Goal: Transaction & Acquisition: Subscribe to service/newsletter

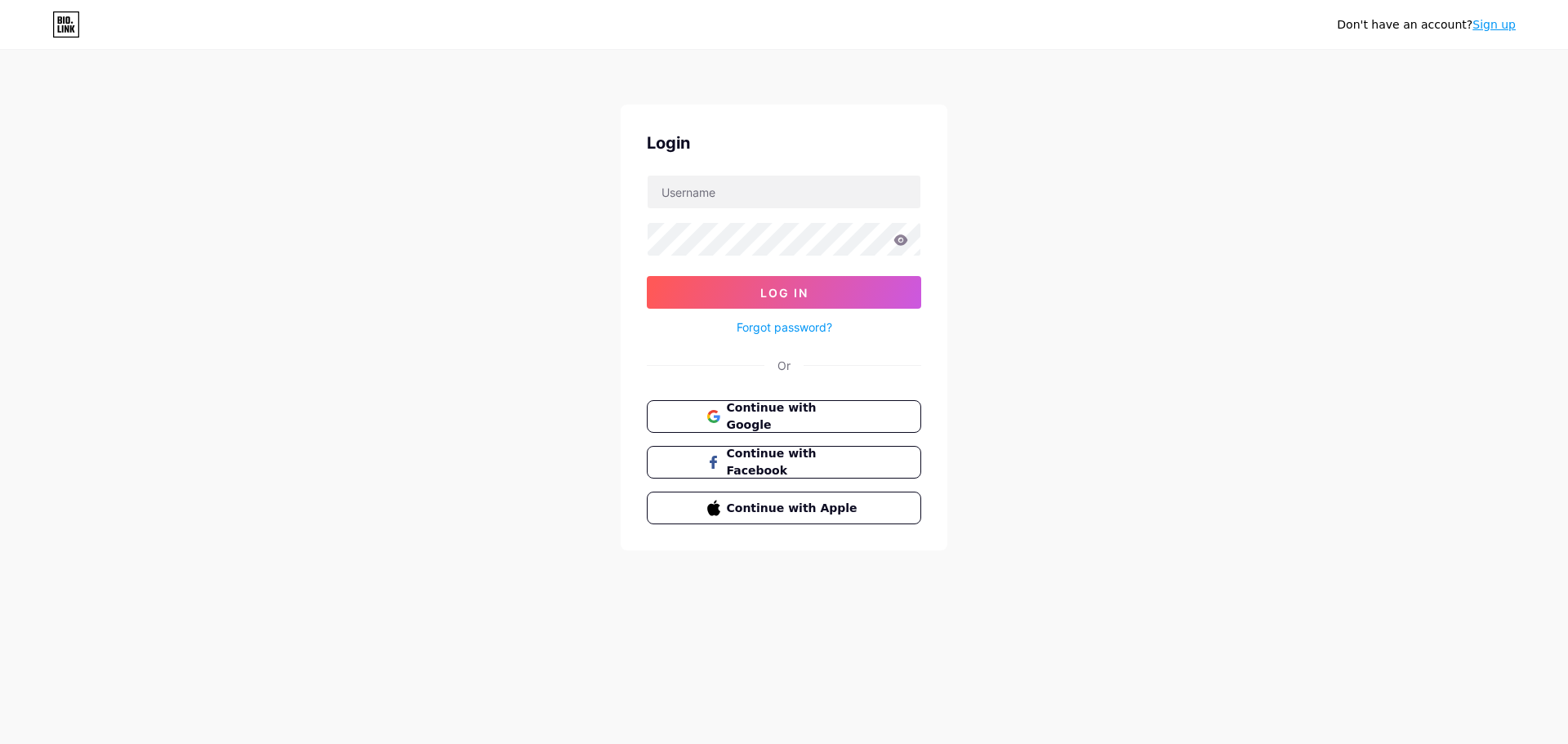
click at [1507, 31] on link "Sign up" at bounding box center [1494, 24] width 43 height 13
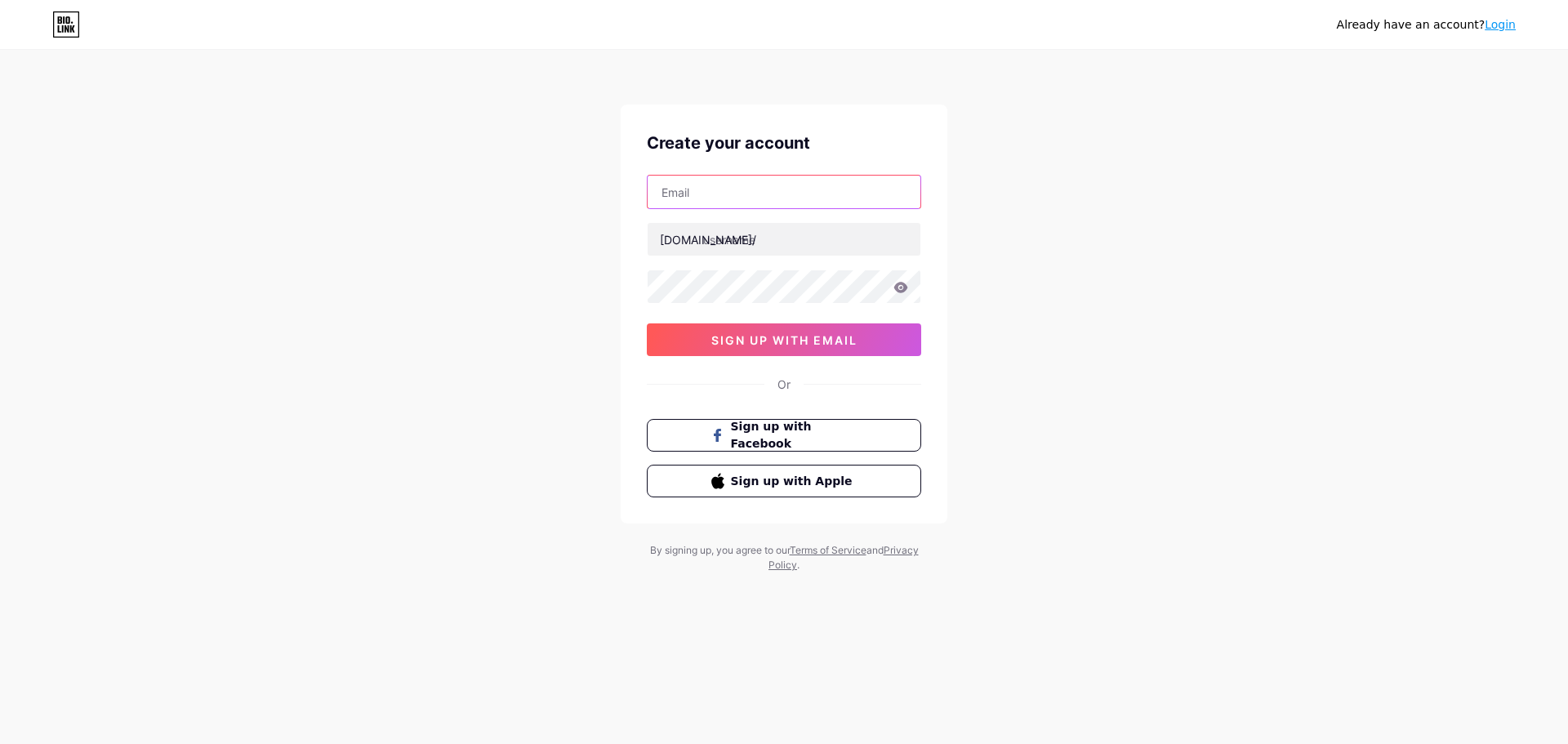
click at [755, 198] on input "text" at bounding box center [784, 191] width 273 height 32
paste input "[EMAIL_ADDRESS][DOMAIN_NAME]"
type input "[EMAIL_ADDRESS][DOMAIN_NAME]"
click at [745, 246] on input "text" at bounding box center [784, 238] width 273 height 32
paste input "daskills"
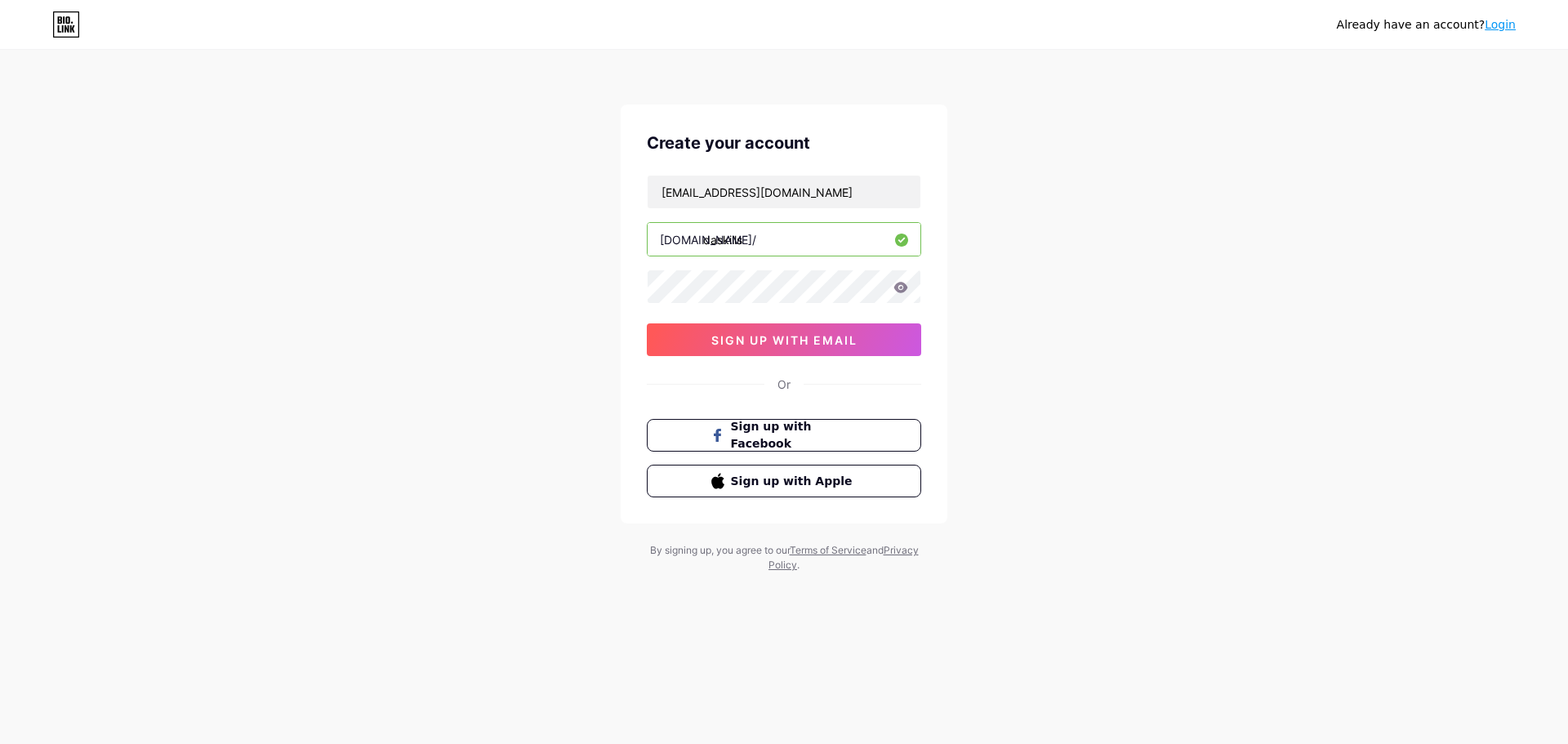
type input "daskills"
click at [678, 342] on button "sign up with email" at bounding box center [784, 340] width 275 height 32
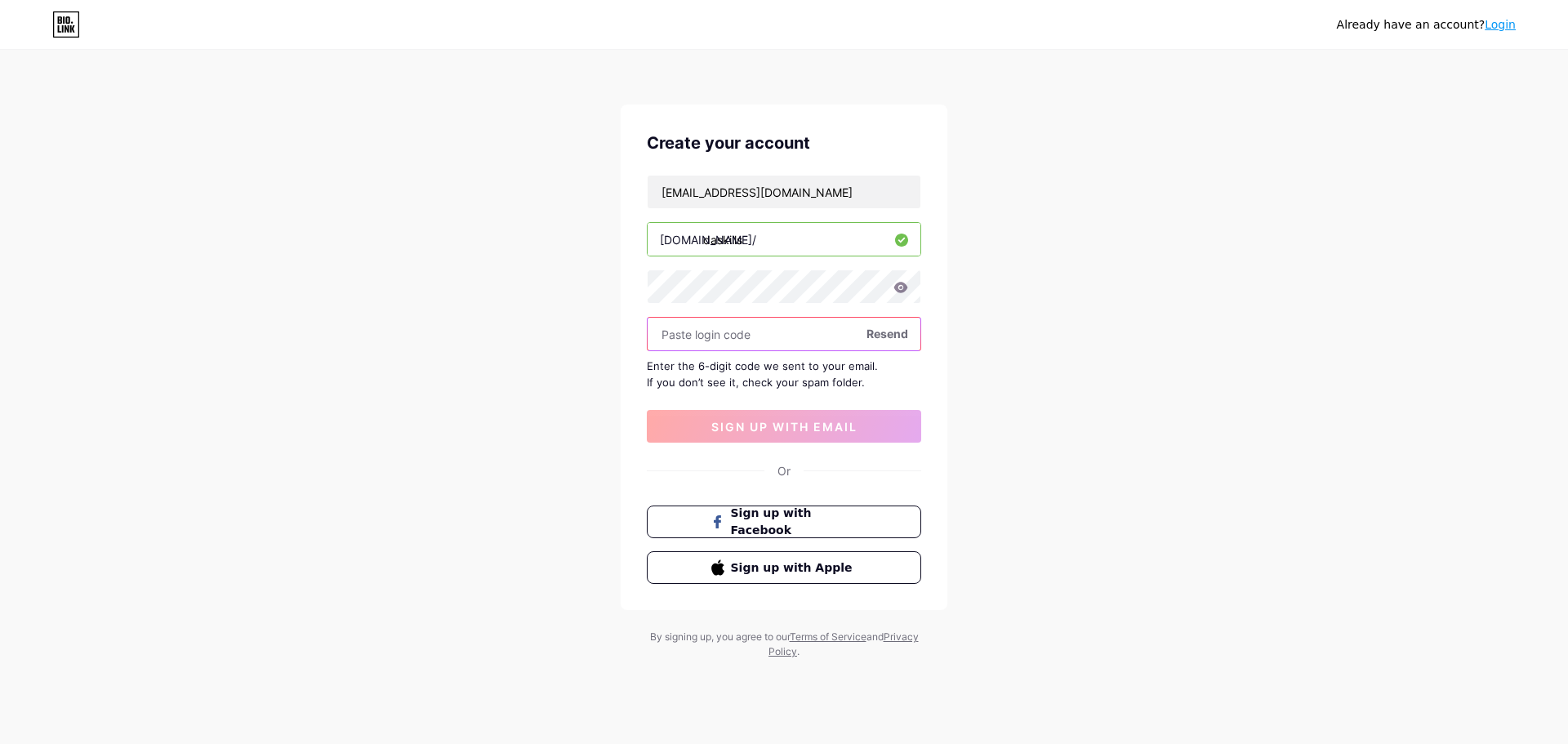
paste input "951220"
type input "951220"
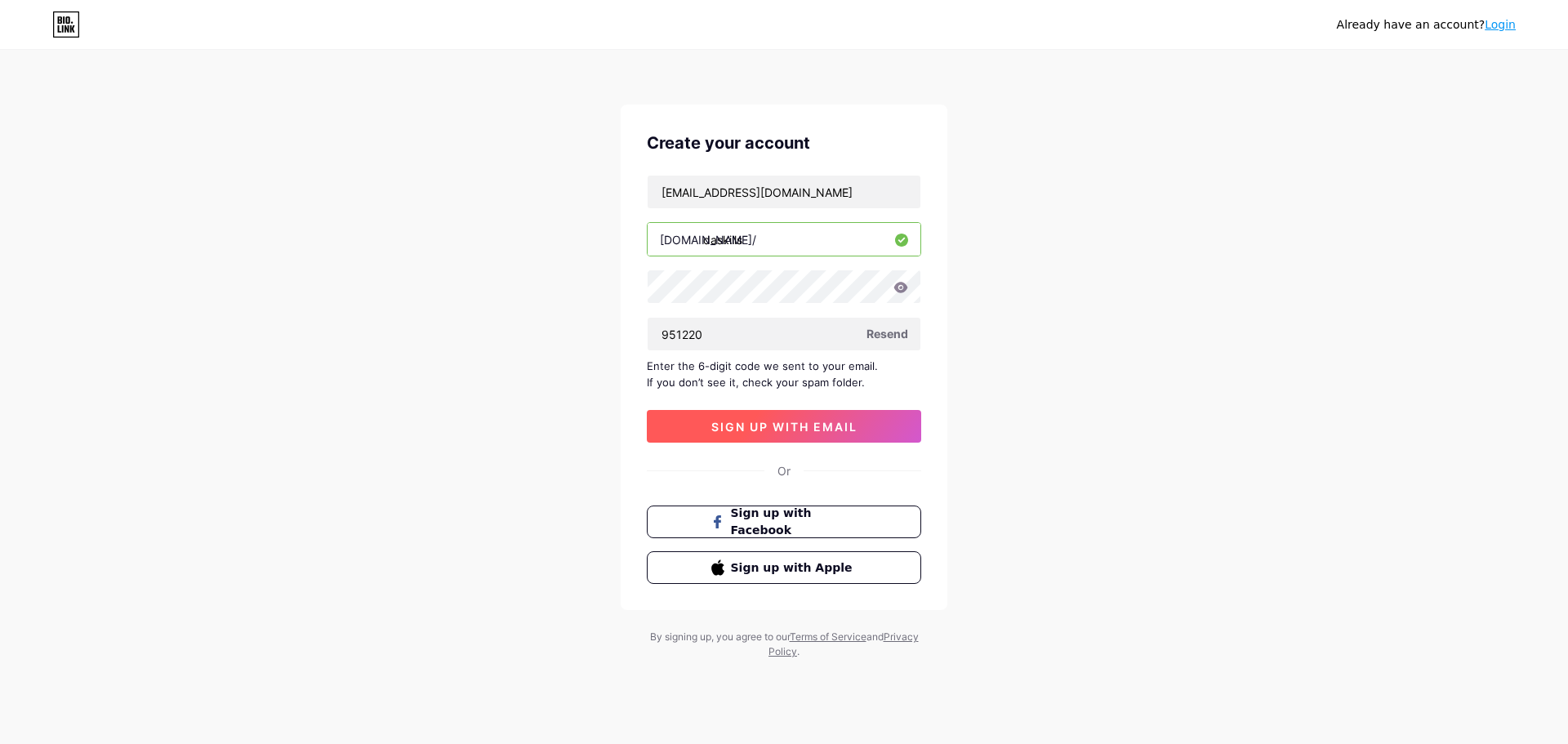
click at [796, 422] on span "sign up with email" at bounding box center [784, 426] width 146 height 14
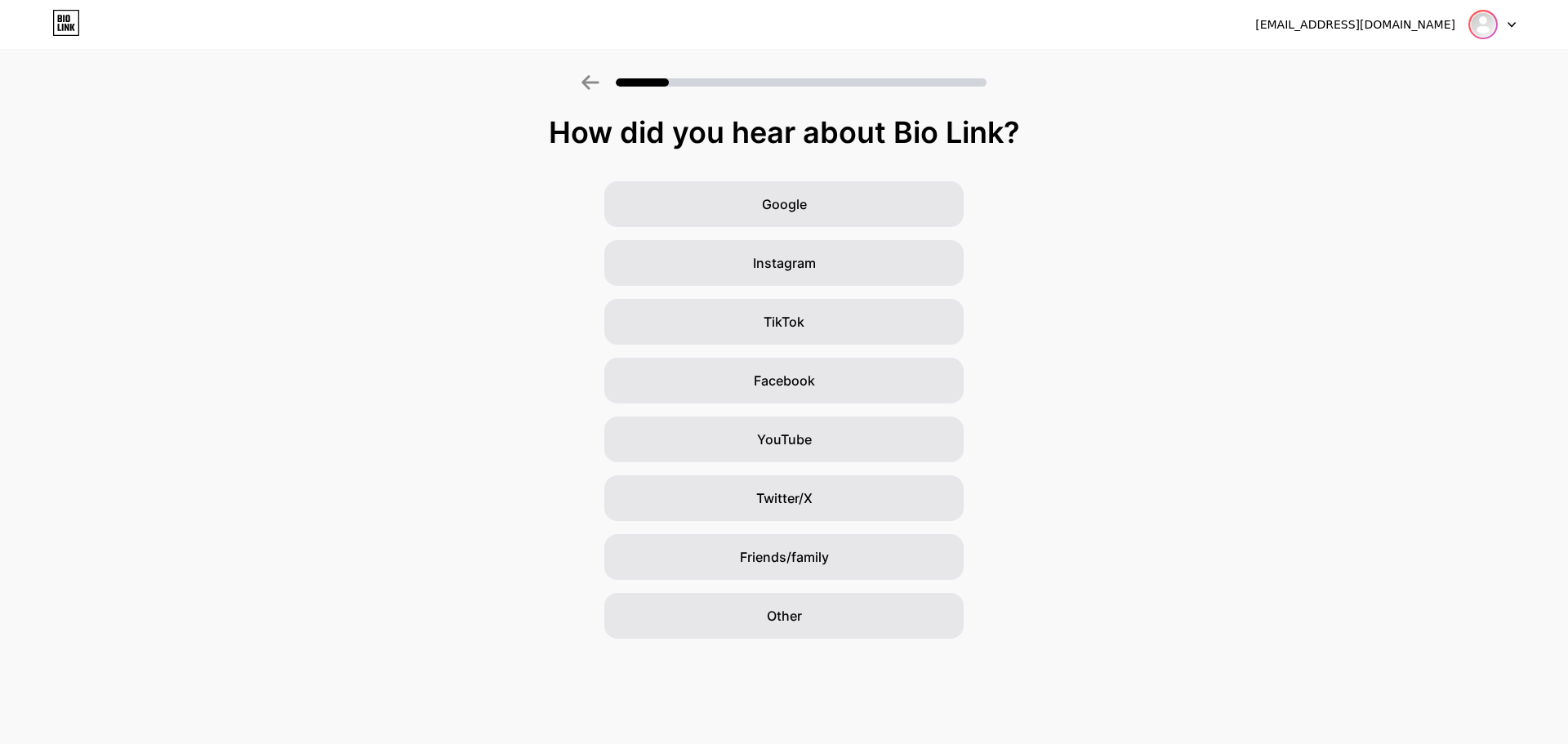
click at [1485, 32] on img at bounding box center [1482, 25] width 27 height 27
click at [1508, 34] on div at bounding box center [1492, 25] width 47 height 30
click at [1508, 28] on div at bounding box center [1492, 25] width 47 height 30
click at [781, 634] on div "Other" at bounding box center [784, 615] width 359 height 45
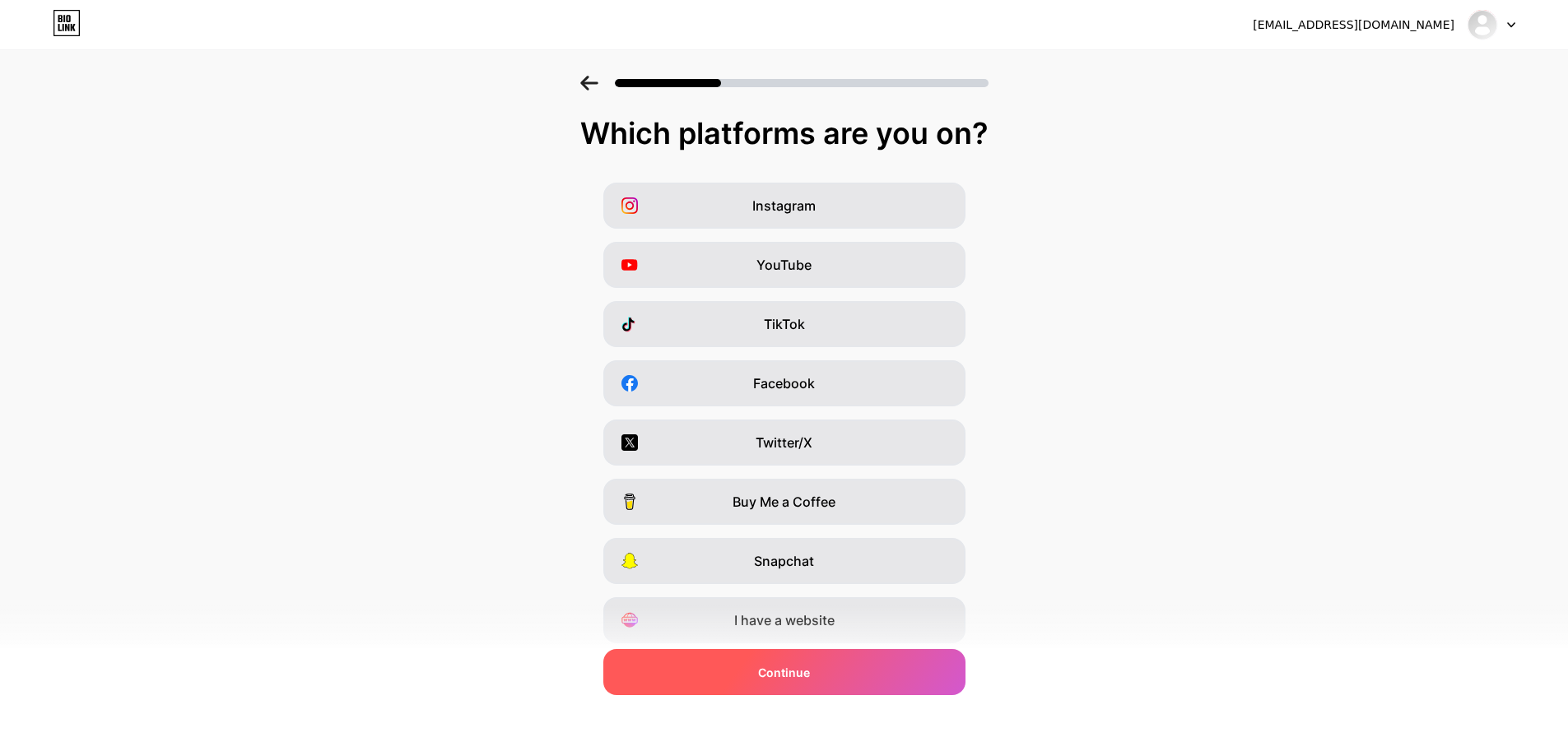
click at [783, 687] on div "Continue" at bounding box center [784, 673] width 362 height 46
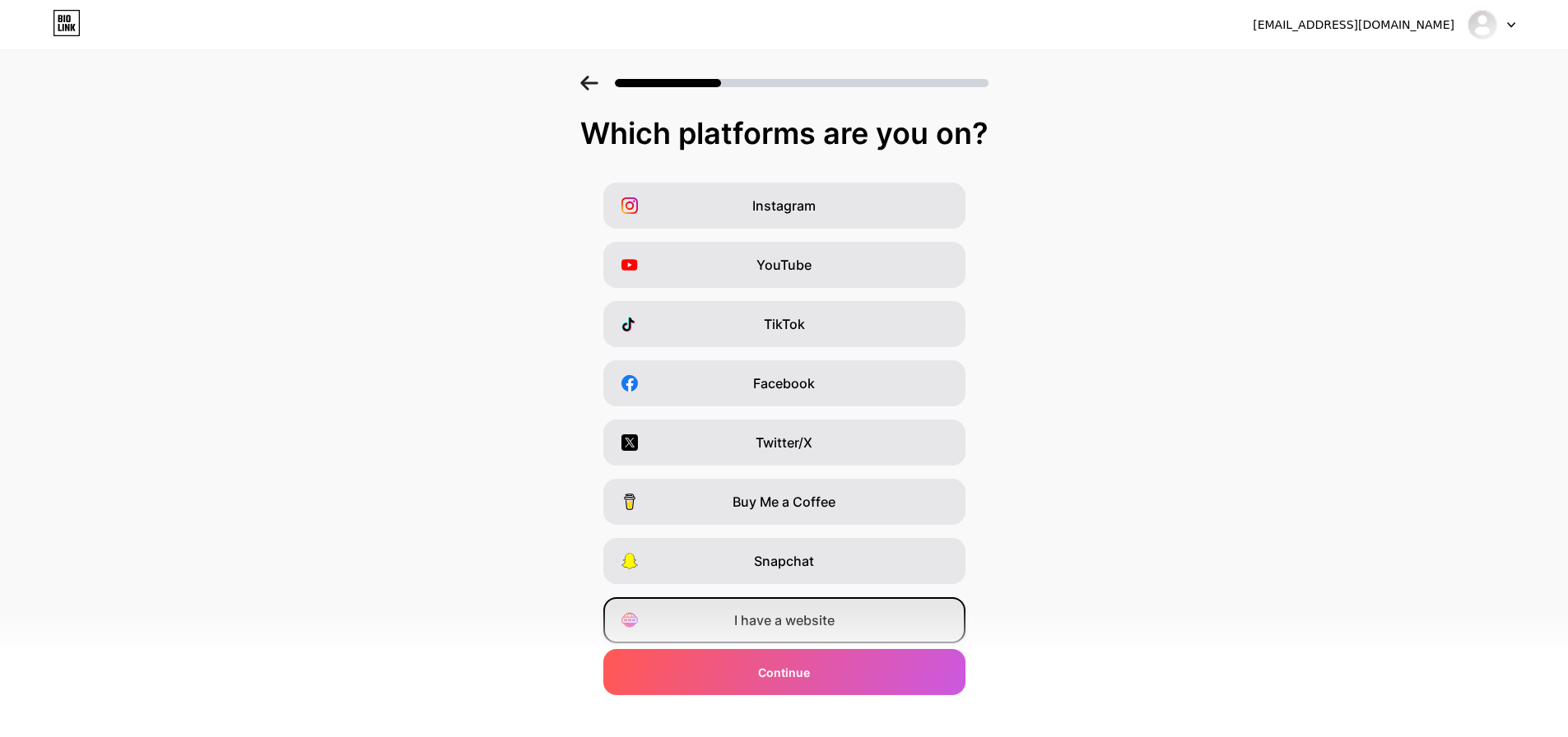
click at [768, 634] on div "I have a website" at bounding box center [784, 620] width 362 height 46
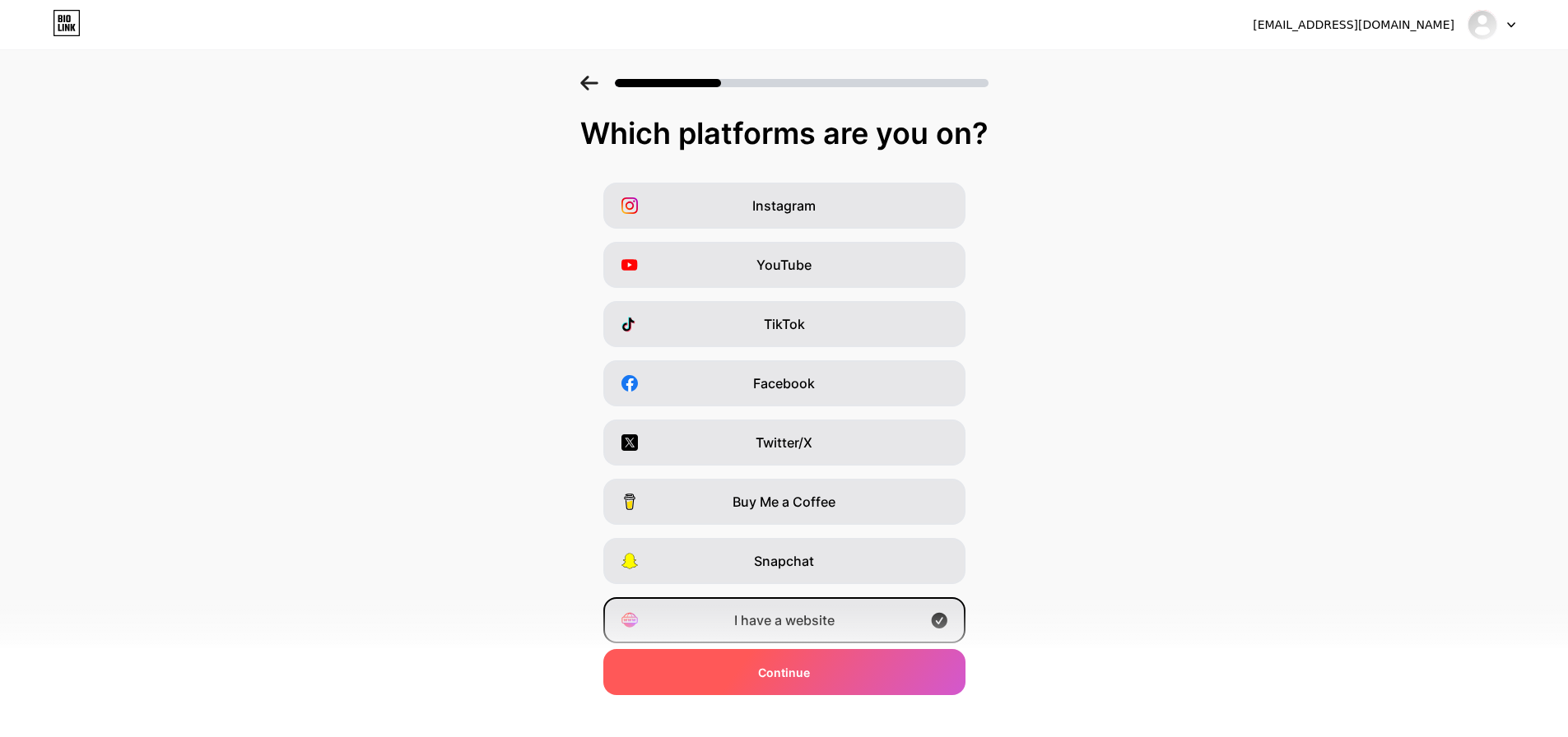
click at [774, 672] on span "Continue" at bounding box center [784, 672] width 52 height 17
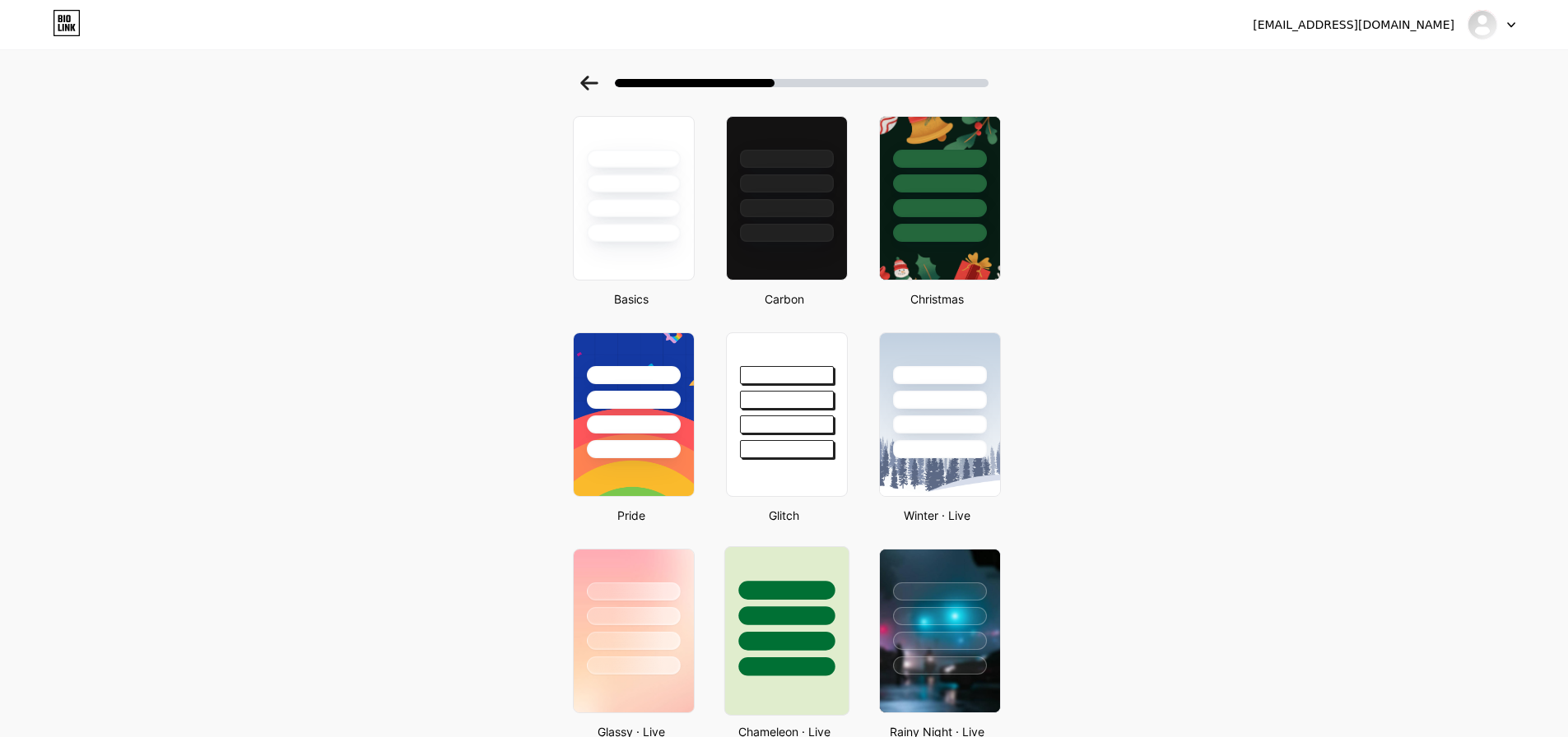
scroll to position [165, 0]
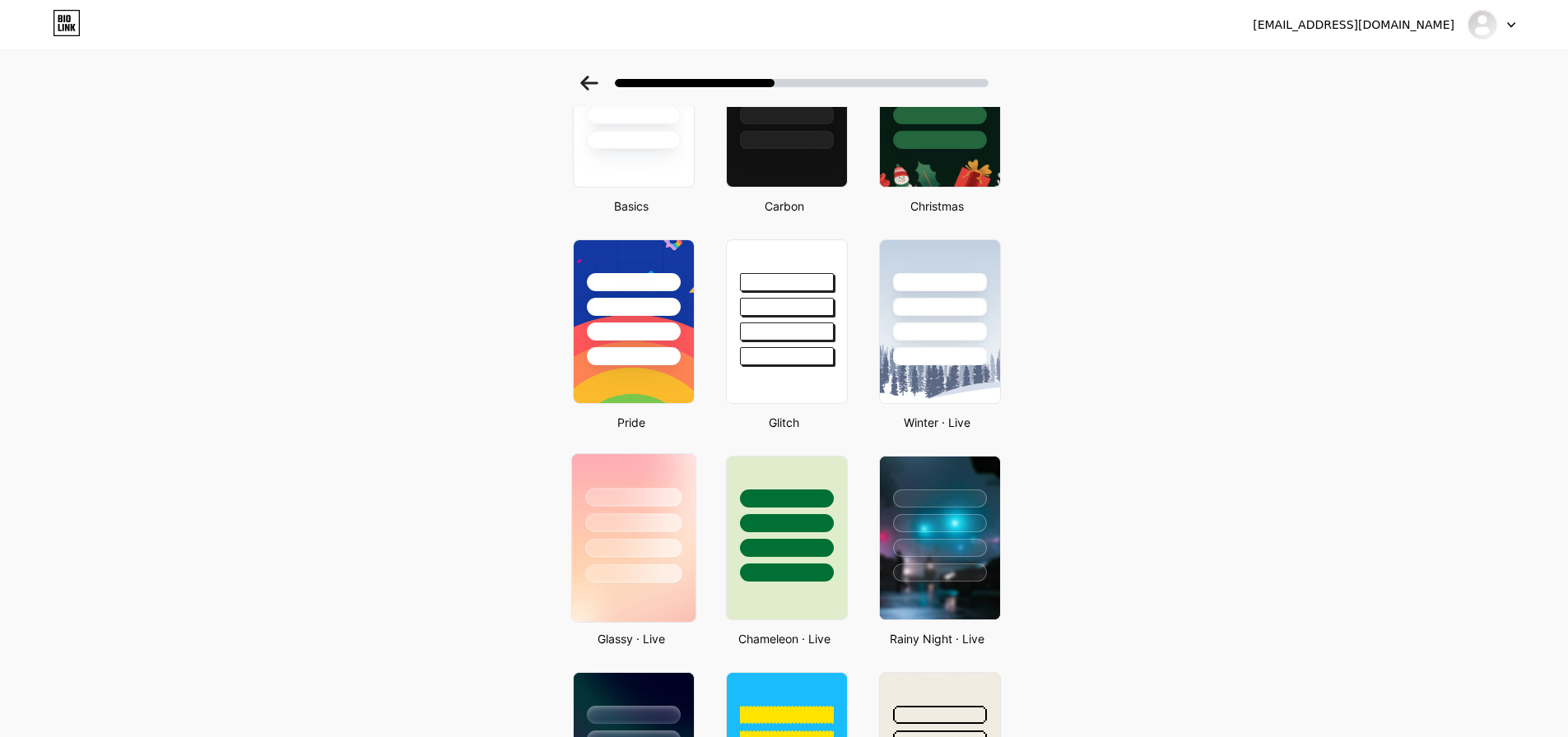
click at [695, 495] on div at bounding box center [633, 519] width 123 height 129
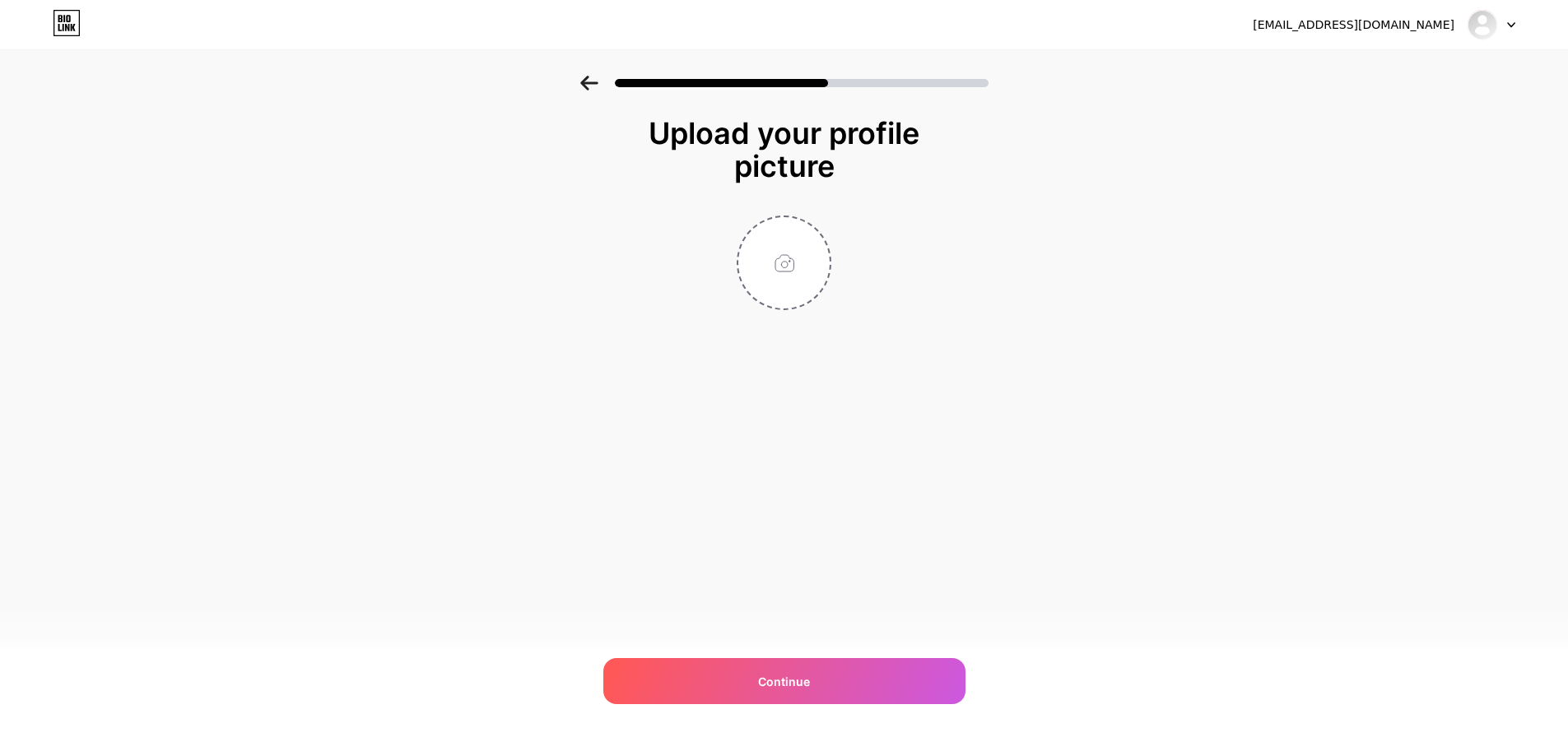
scroll to position [0, 0]
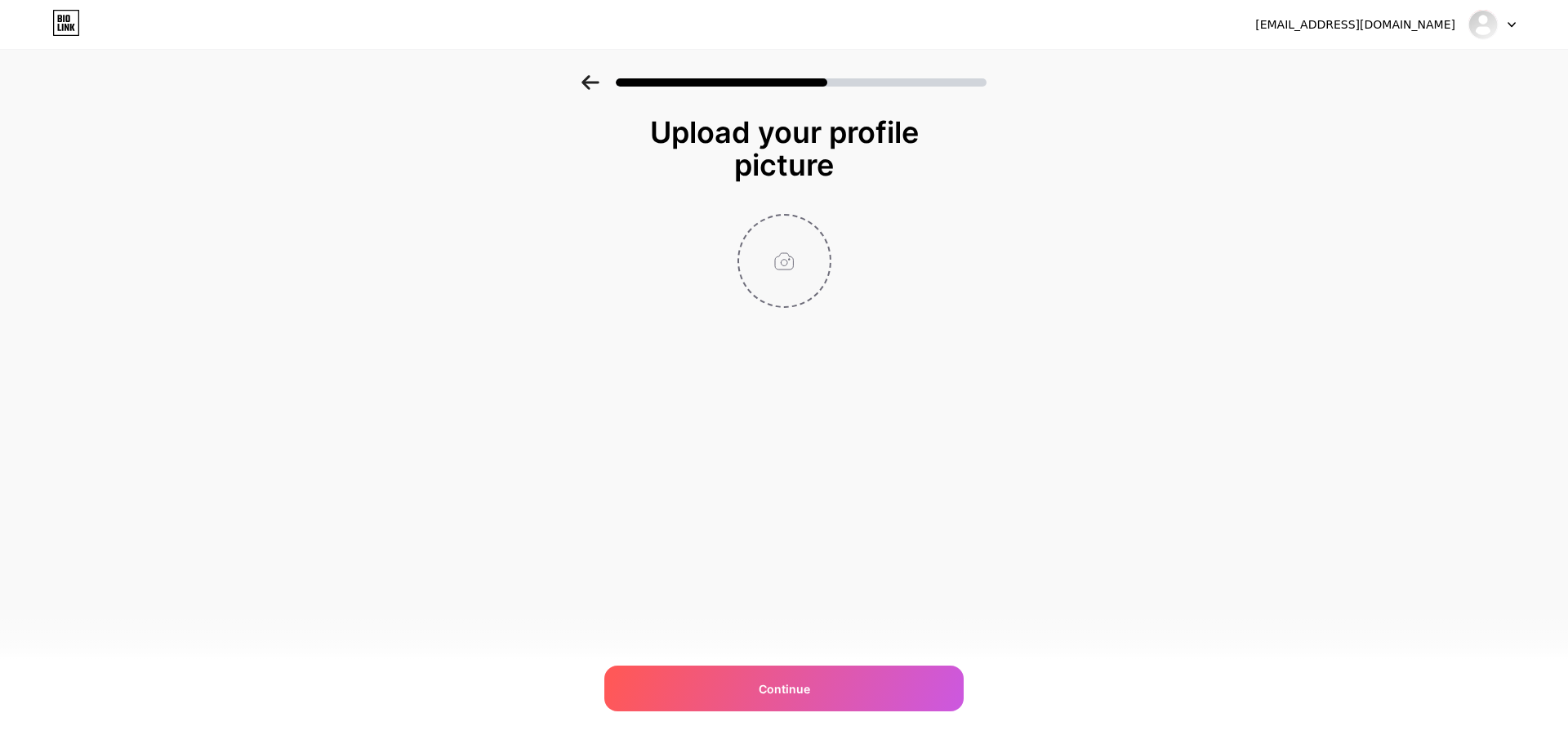
click at [791, 269] on input "file" at bounding box center [784, 261] width 91 height 91
type input "C:\fakepath\Daskills.png"
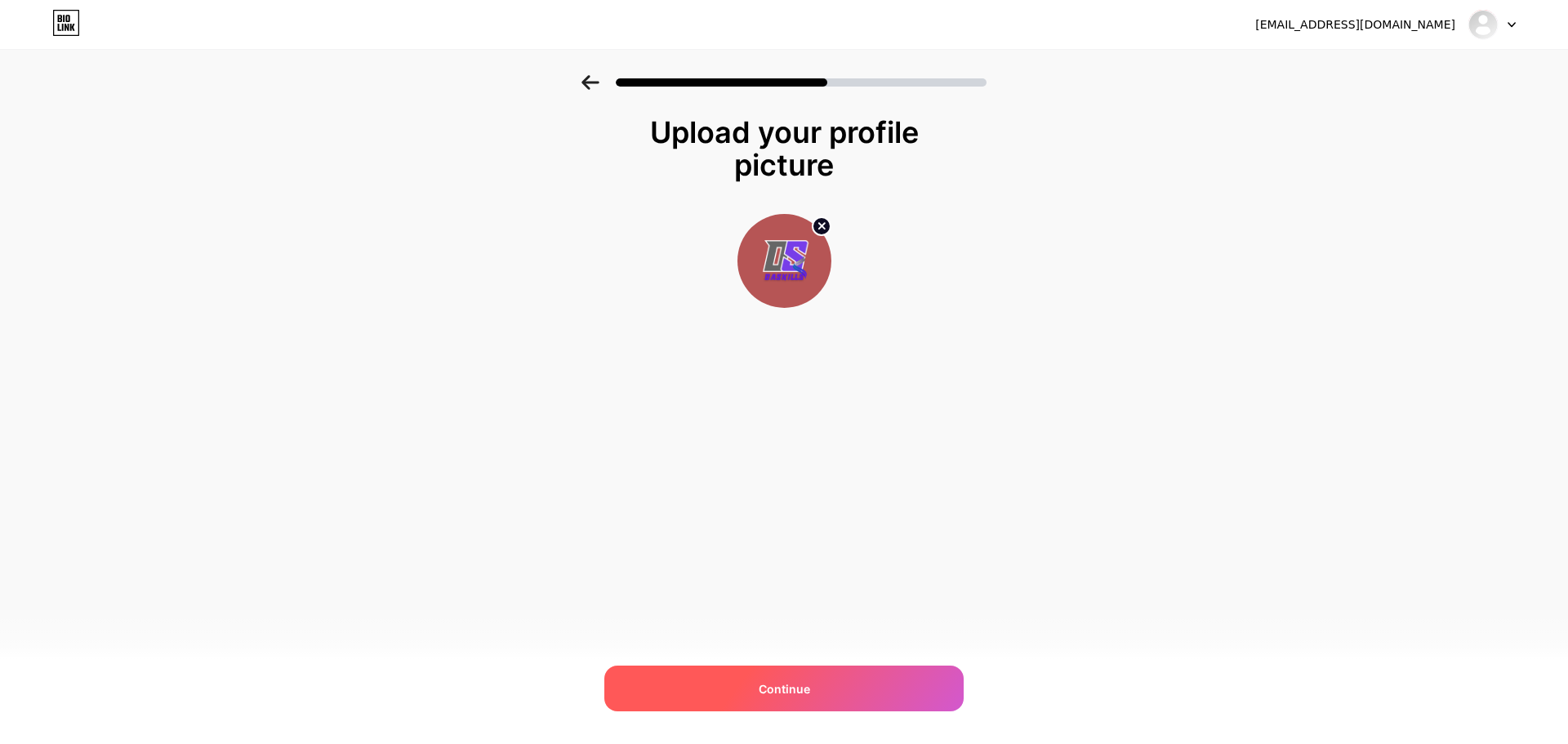
click at [782, 681] on span "Continue" at bounding box center [784, 688] width 51 height 17
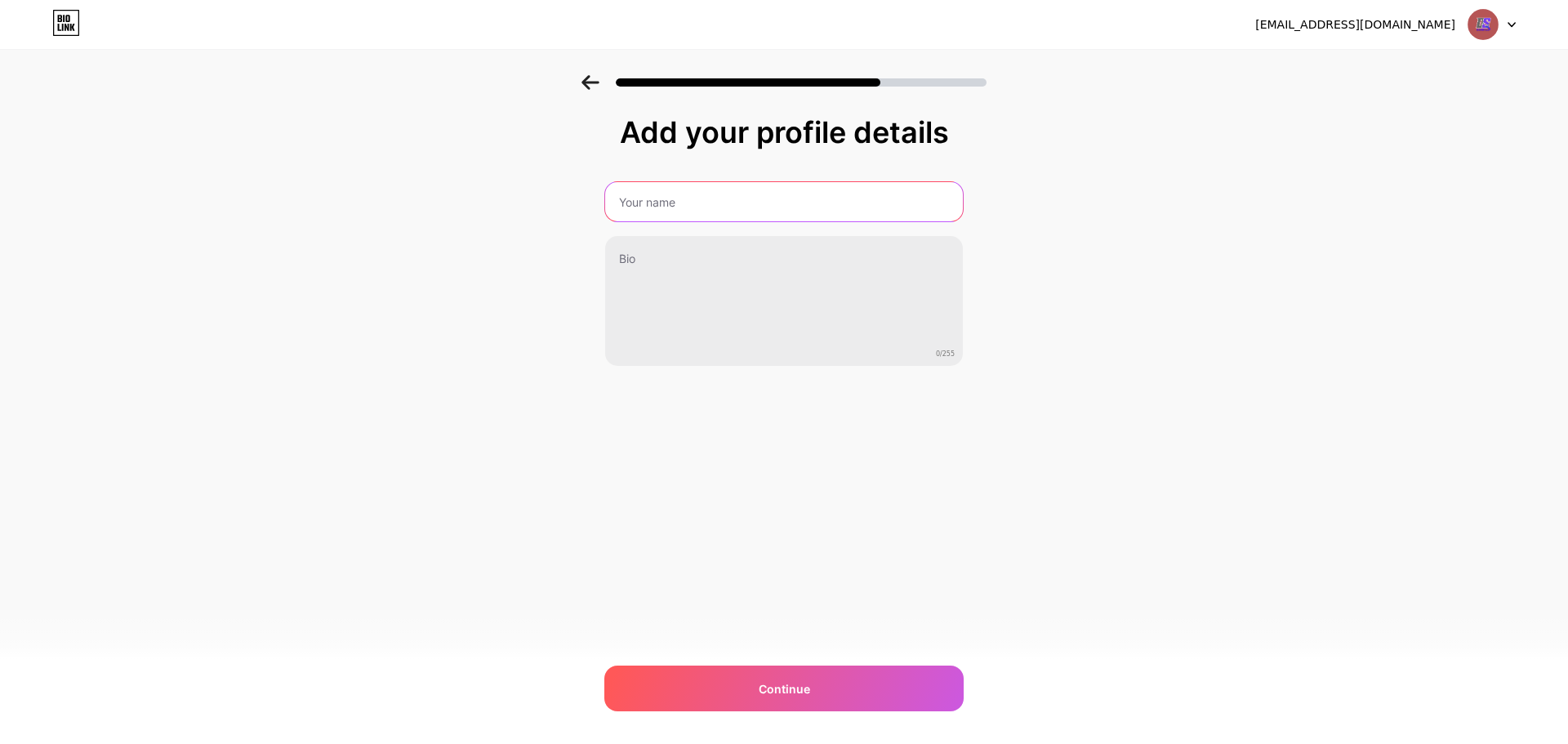
click at [758, 217] on input "text" at bounding box center [784, 202] width 357 height 39
type input "Skylar Martinez"
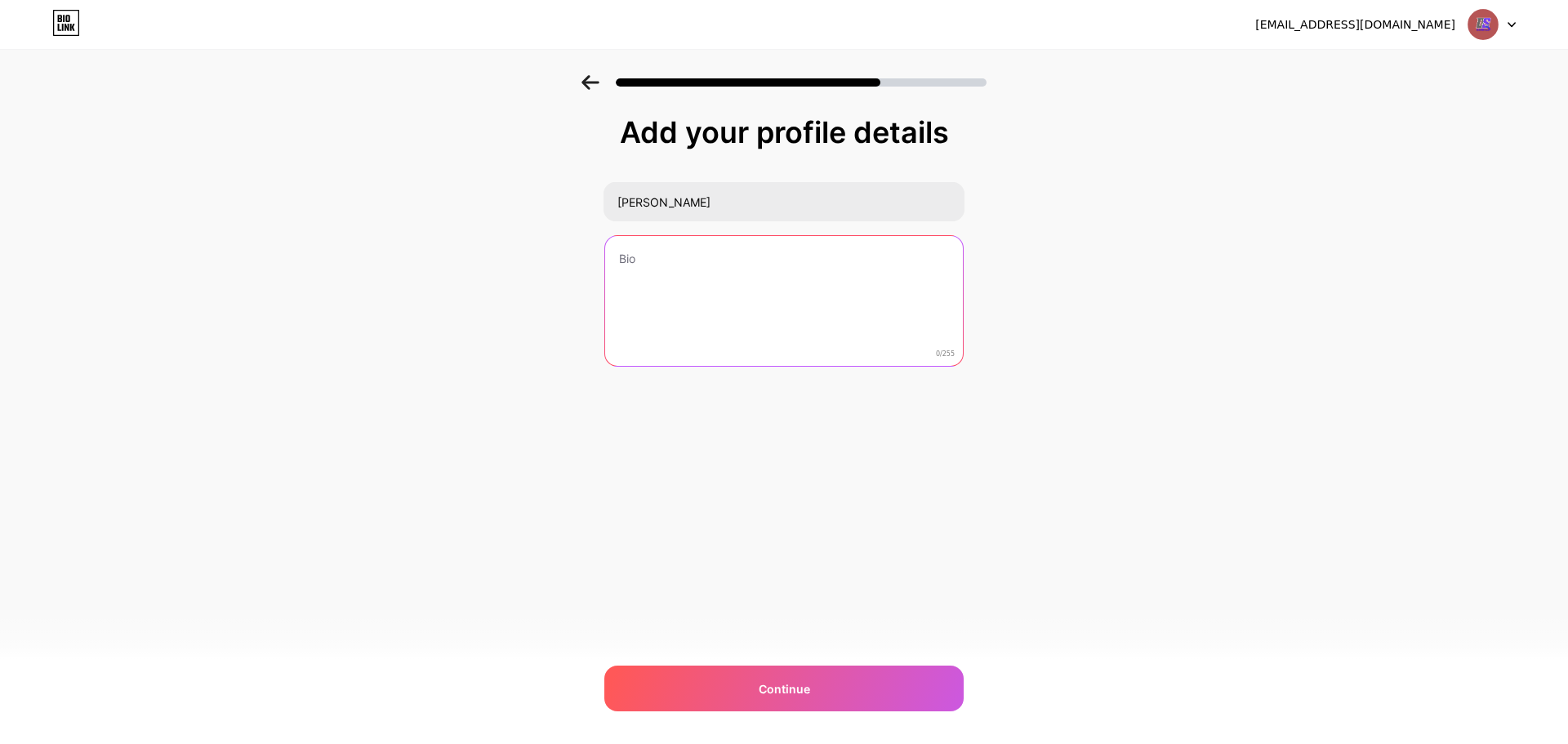
click at [679, 287] on textarea at bounding box center [784, 302] width 357 height 132
paste textarea "Daskills.com is a unique online platform that provides a wide variety of inform…"
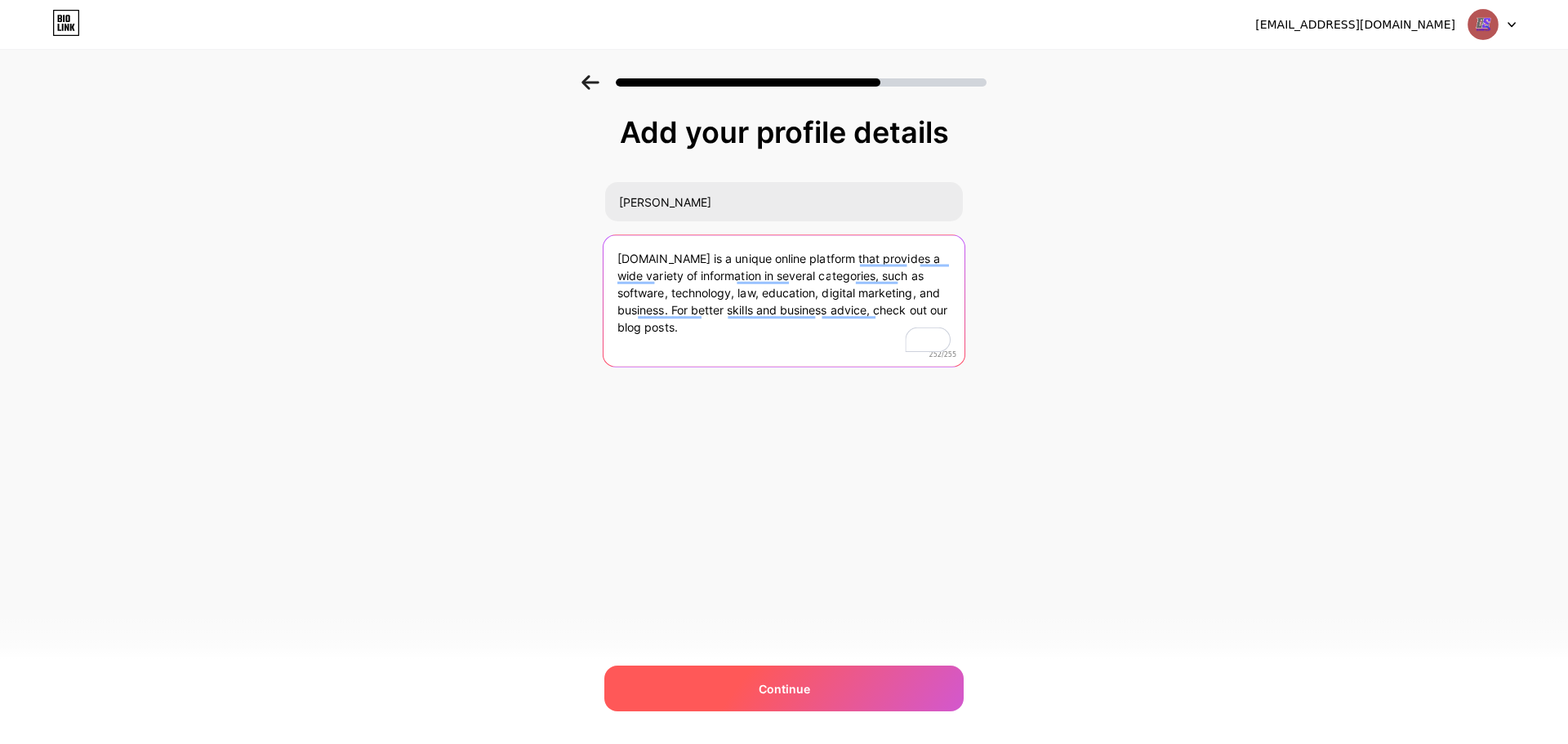
type textarea "Daskills.com is a unique online platform that provides a wide variety of inform…"
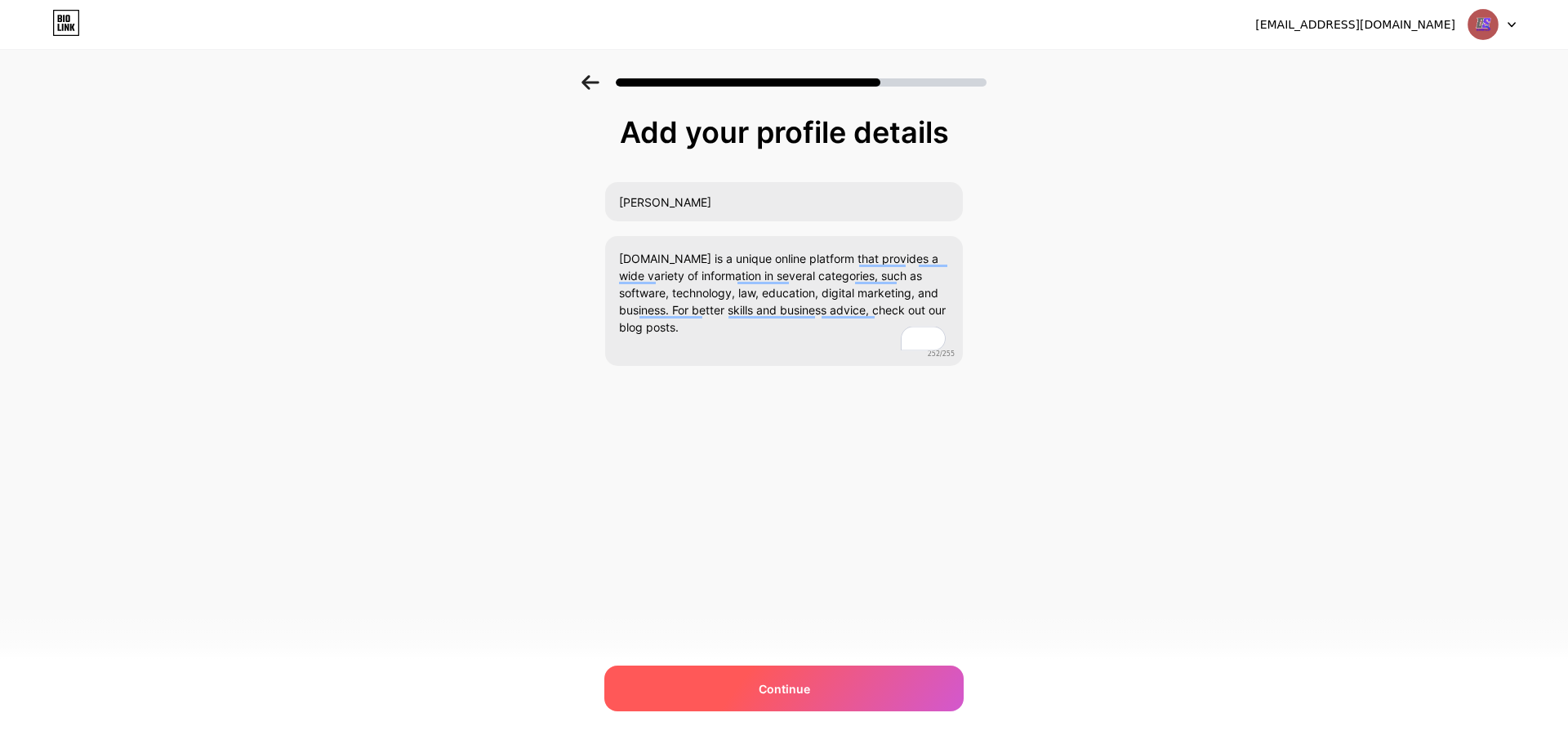
click at [701, 685] on div "Continue" at bounding box center [784, 688] width 359 height 45
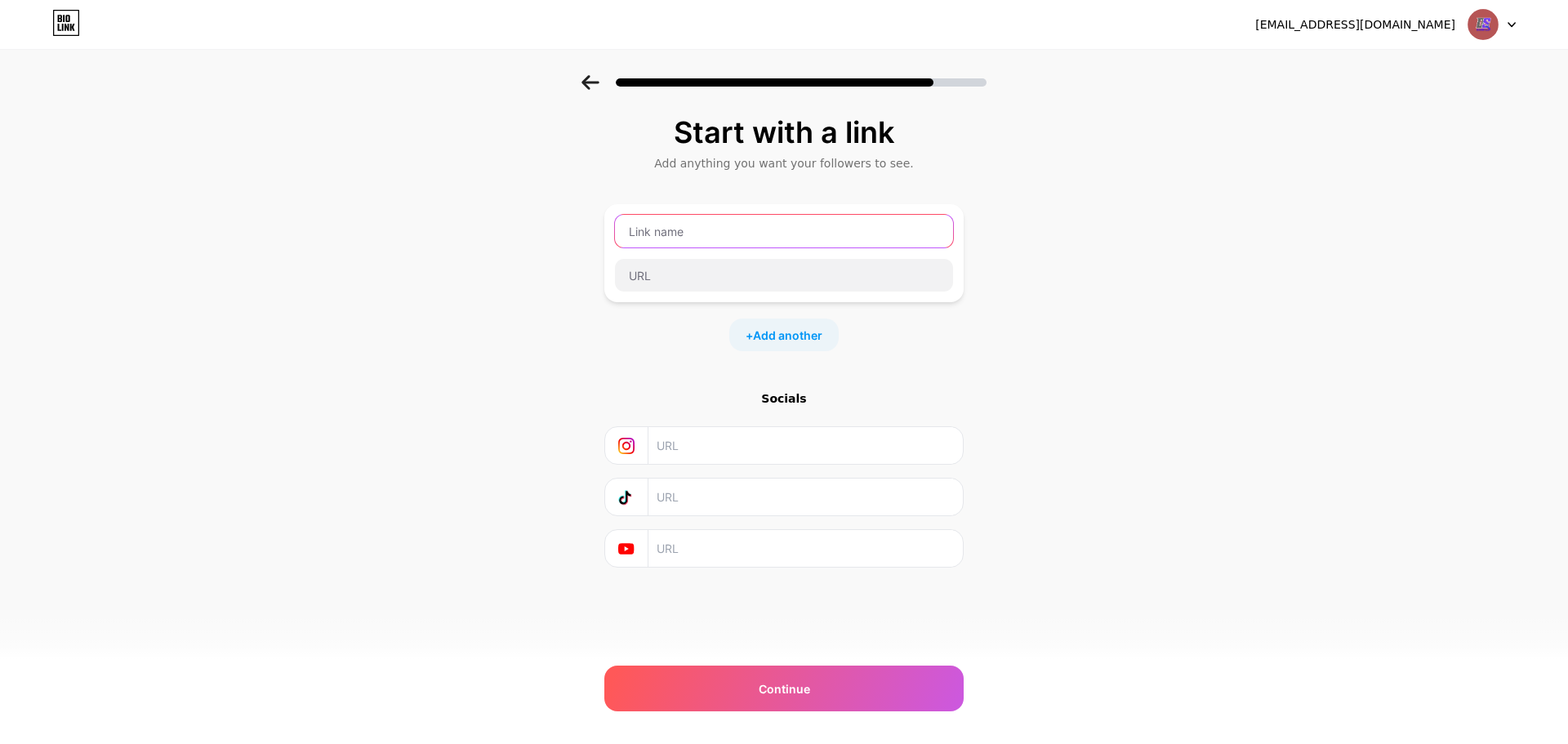
click at [694, 232] on input "text" at bounding box center [784, 230] width 338 height 32
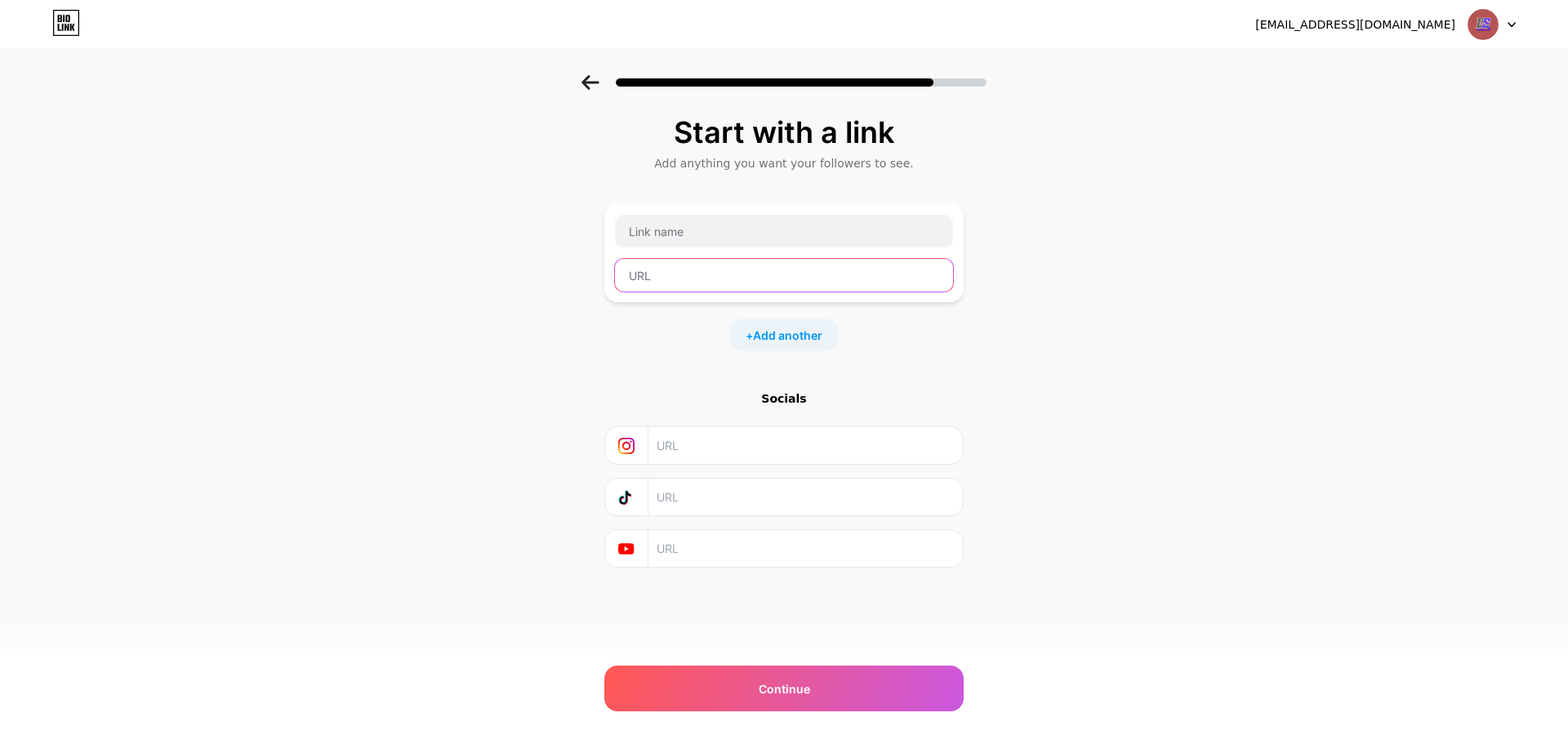
click at [687, 273] on input "text" at bounding box center [784, 275] width 338 height 32
paste input "https://www.facebook.com/digitalbrainstech"
drag, startPoint x: 699, startPoint y: 277, endPoint x: 753, endPoint y: 278, distance: 54.0
click at [753, 278] on input "https://www.facebook.com/digitalbrainstech" at bounding box center [784, 275] width 338 height 32
type input "https://www.facebook.com/digitalbrainstech"
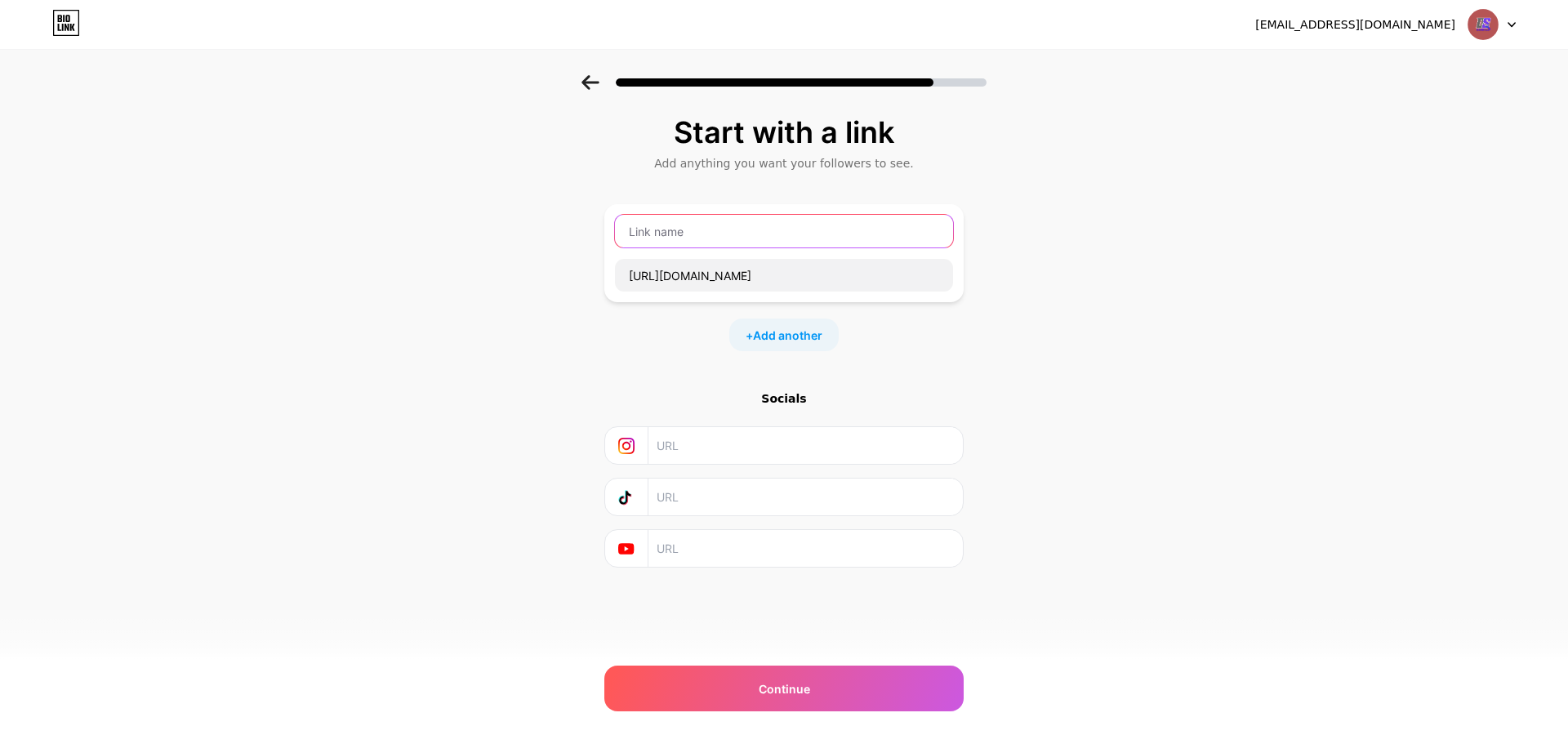
click at [691, 230] on input "text" at bounding box center [784, 230] width 338 height 32
paste input "facebook."
type input "facebook"
click at [810, 335] on span "Add another" at bounding box center [787, 335] width 70 height 17
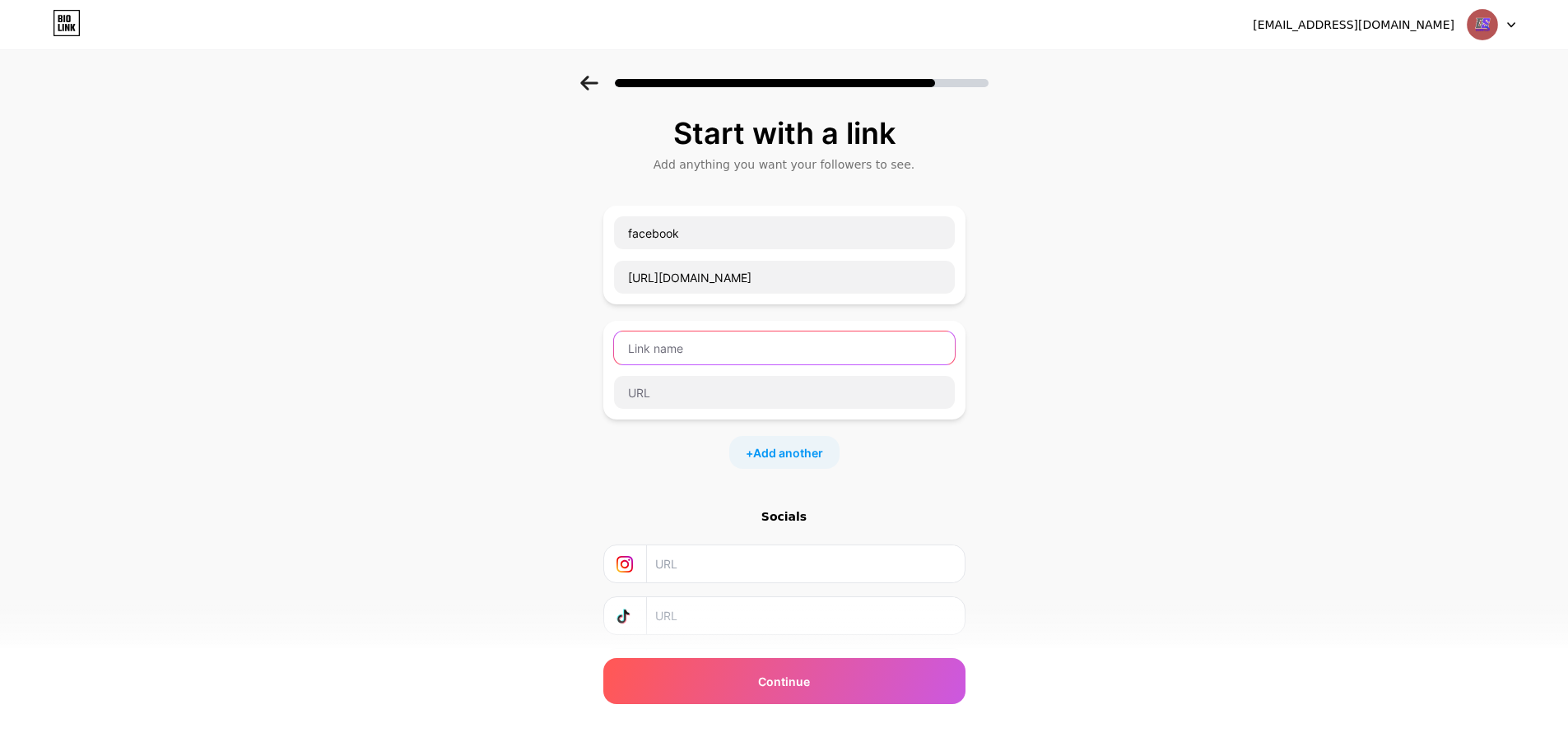
click at [722, 360] on input "text" at bounding box center [784, 347] width 340 height 33
paste input "https://twitter.com/digitalbtech"
type input "https://twitter.com/digitalbtech"
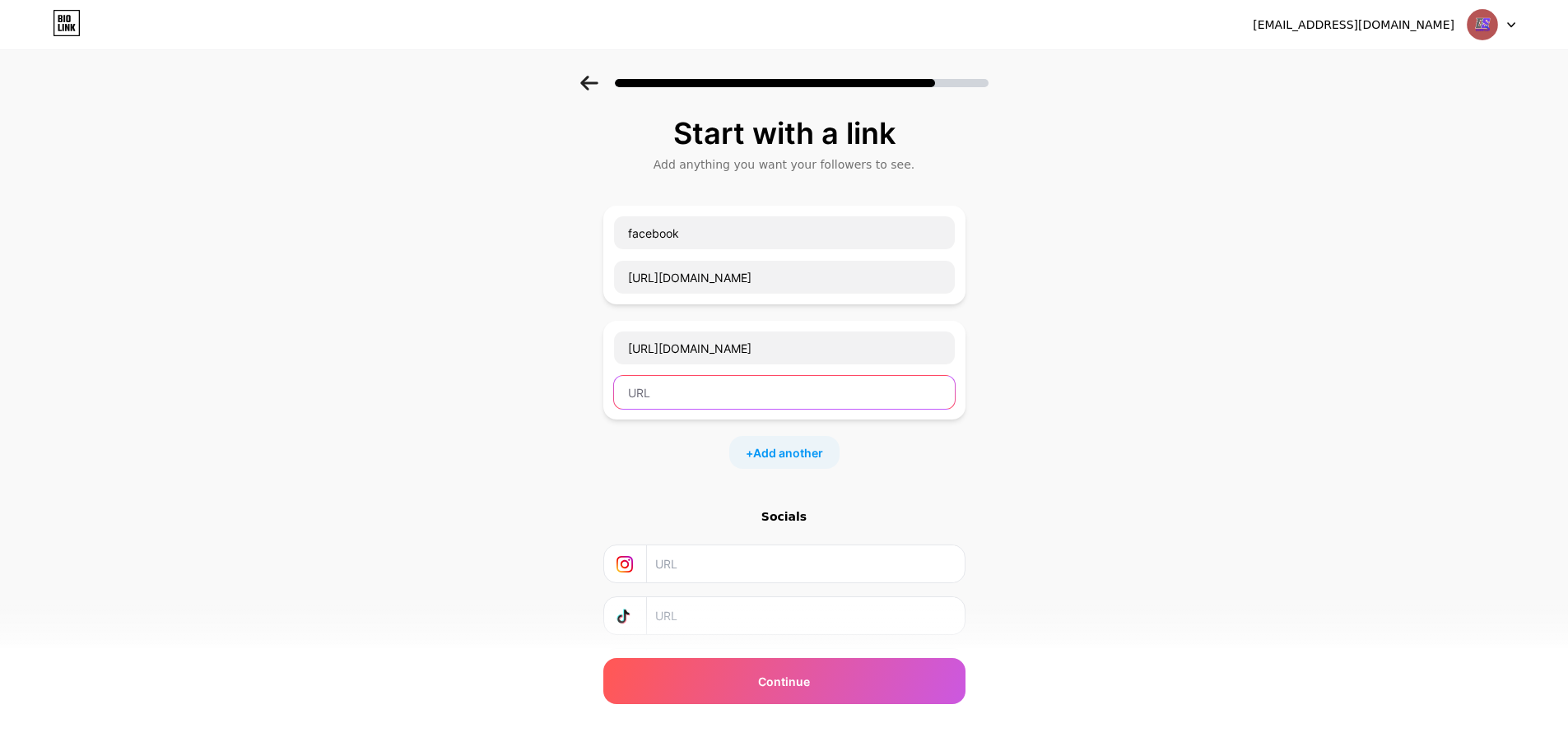
click at [641, 397] on input "text" at bounding box center [784, 392] width 340 height 33
paste input "https://twitter.com/digitalbtech"
type input "https://twitter.com/digitalbtech"
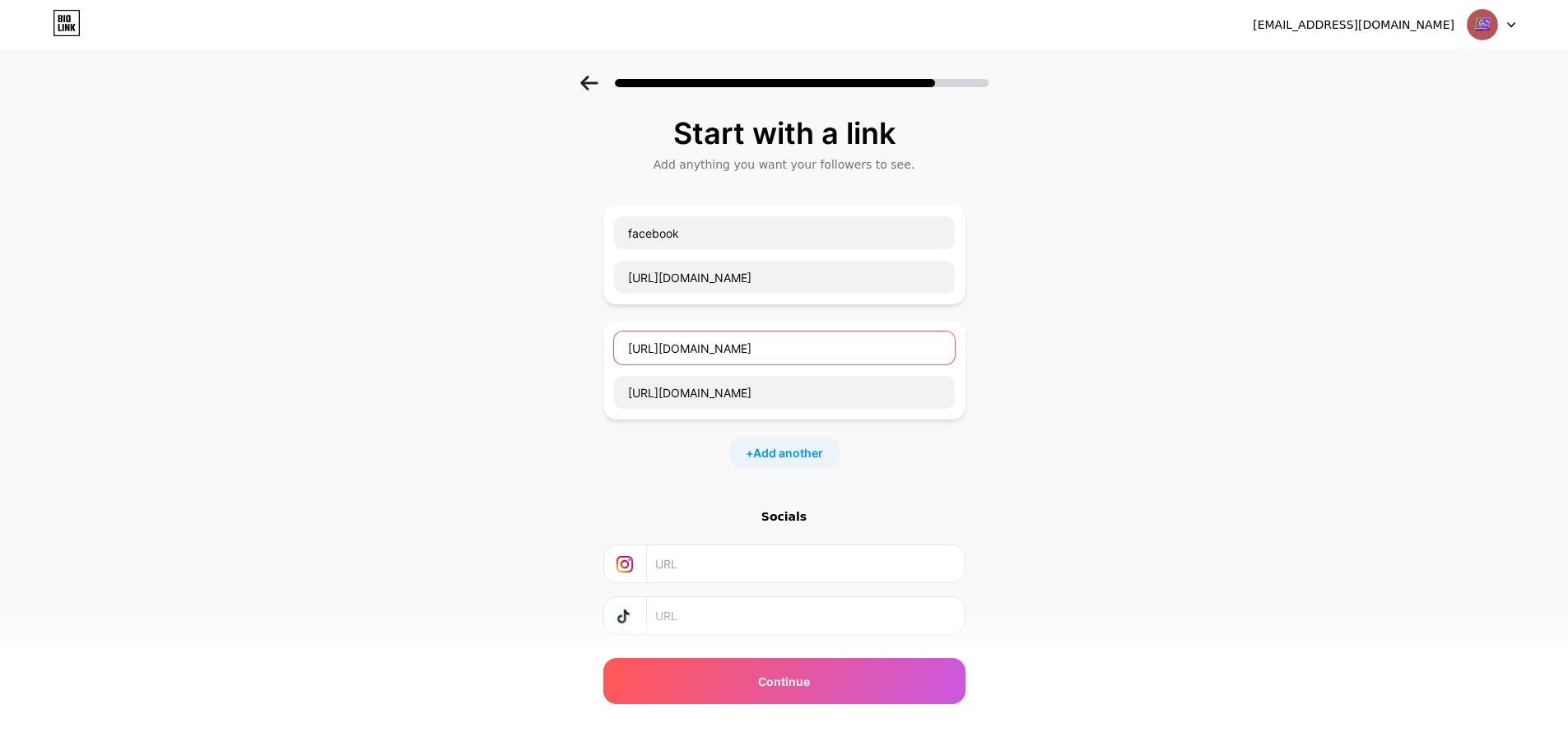
drag, startPoint x: 707, startPoint y: 352, endPoint x: 892, endPoint y: 355, distance: 185.0
click at [892, 355] on input "https://twitter.com/digitalbtech" at bounding box center [784, 347] width 340 height 33
drag, startPoint x: 674, startPoint y: 350, endPoint x: 544, endPoint y: 368, distance: 131.2
click at [553, 366] on div "Start with a link Add anything you want your followers to see. facebook https:/…" at bounding box center [784, 422] width 1568 height 693
click at [669, 353] on input "twitte" at bounding box center [784, 347] width 340 height 33
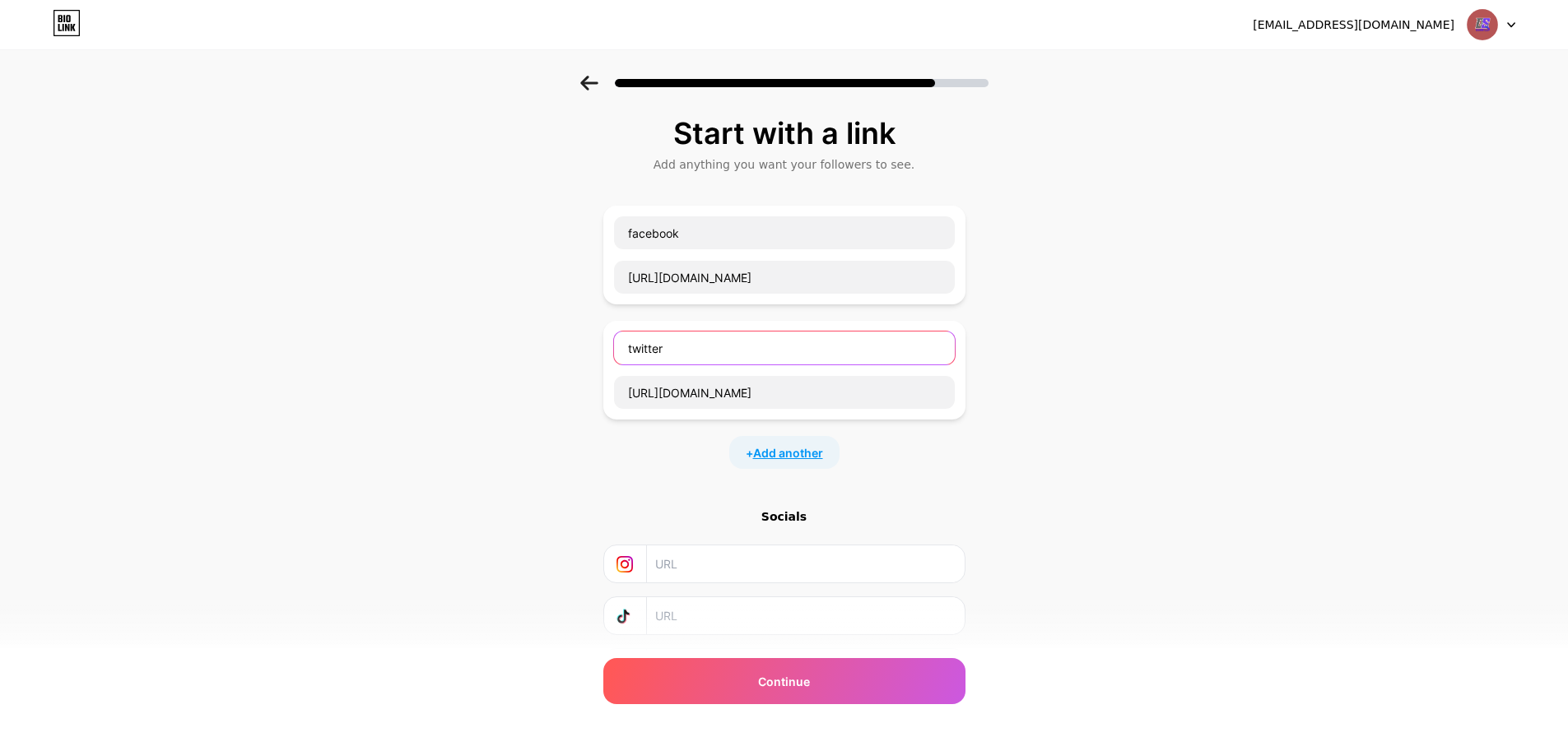
type input "twitter"
click at [787, 450] on span "Add another" at bounding box center [788, 452] width 70 height 17
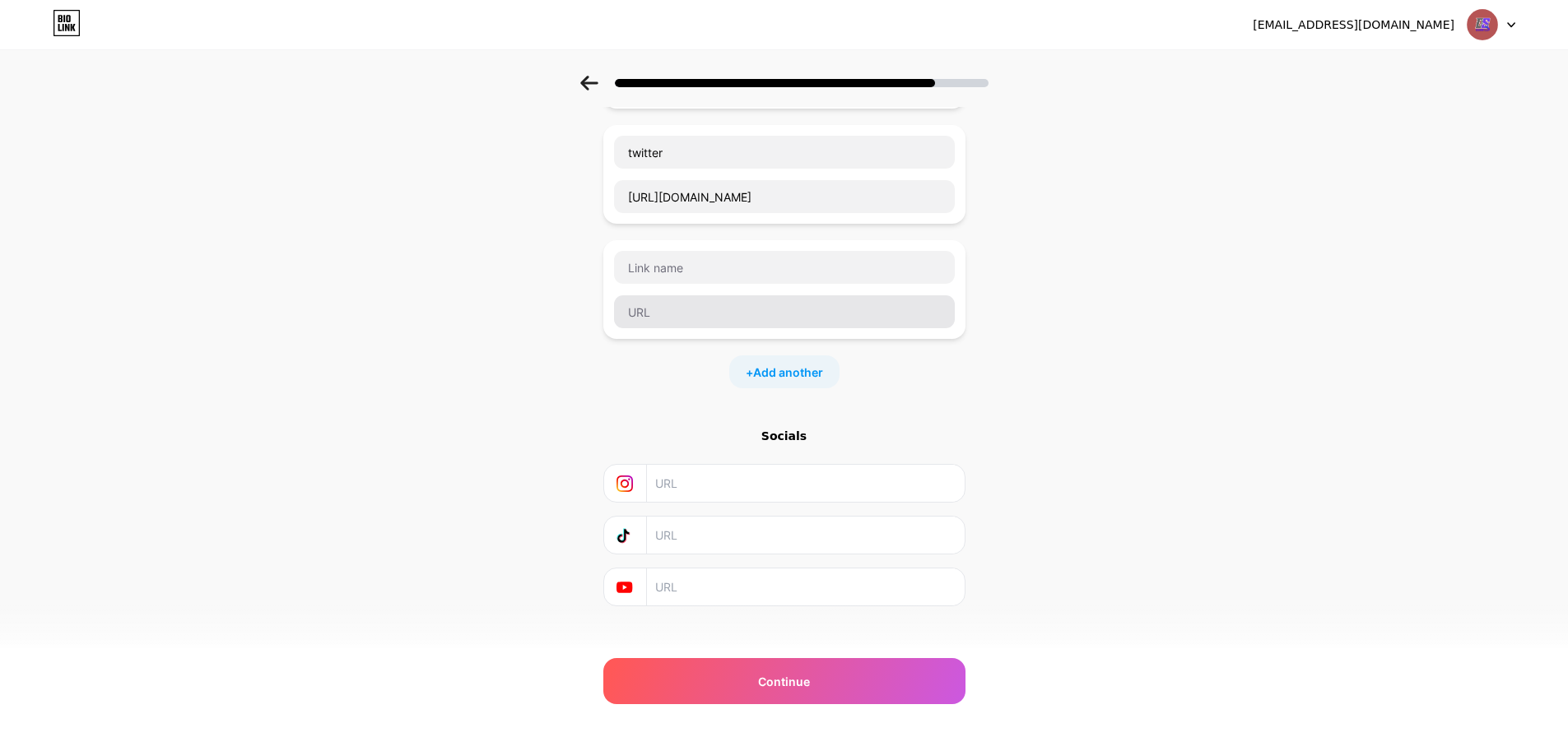
scroll to position [213, 0]
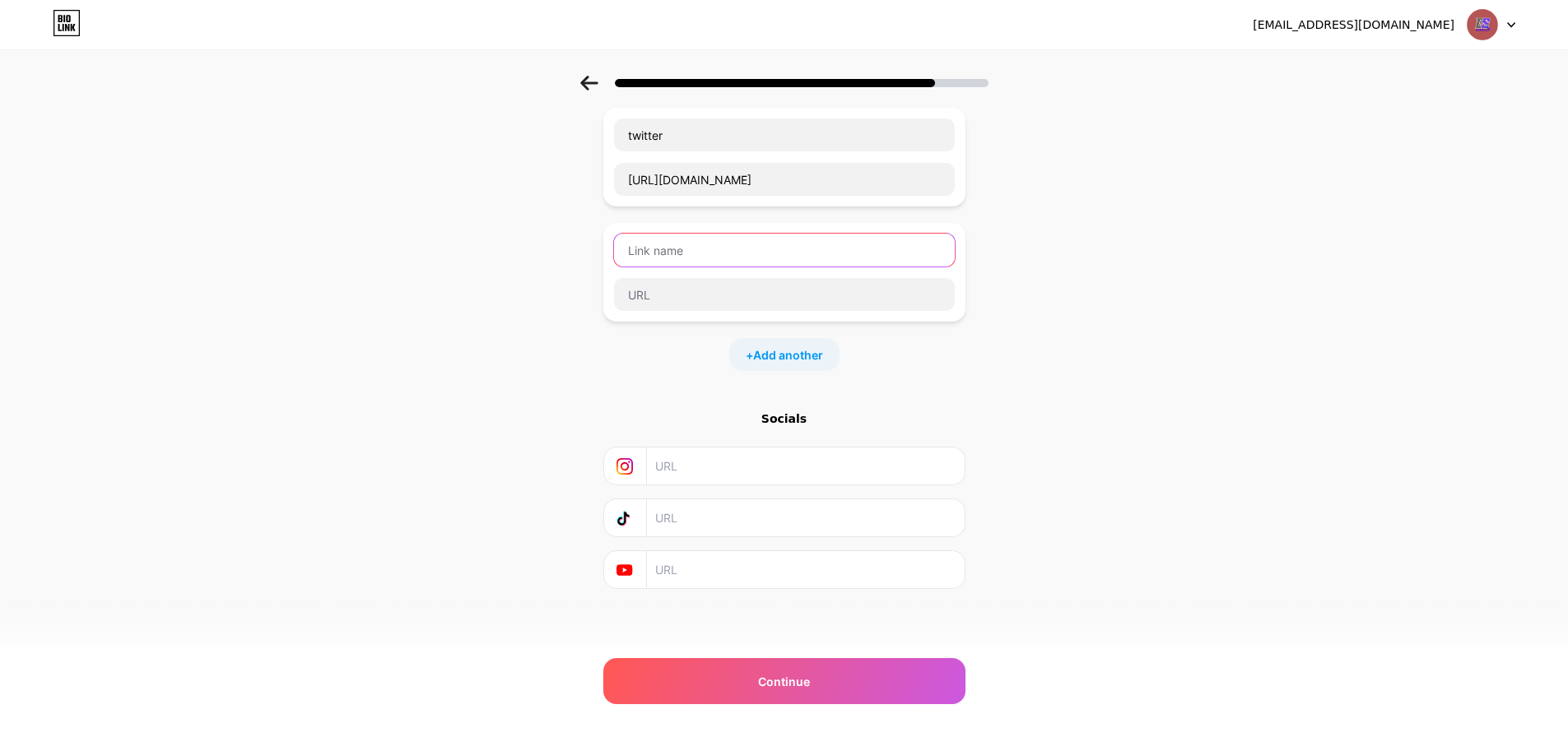
click at [725, 241] on input "text" at bounding box center [784, 250] width 340 height 33
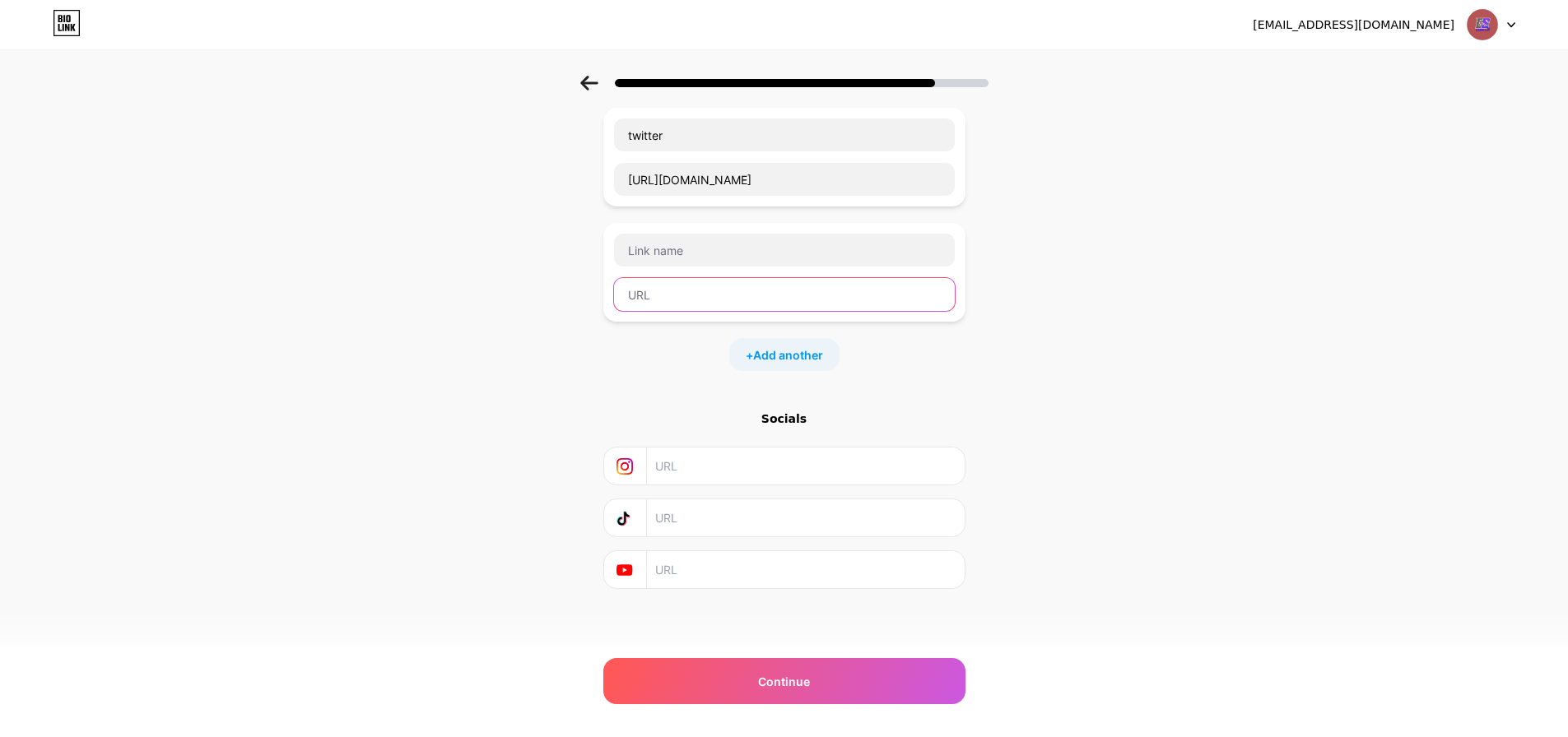
click at [708, 292] on input "text" at bounding box center [784, 294] width 340 height 33
paste input "https://www.instagram.com/digitalbrainstech"
drag, startPoint x: 705, startPoint y: 297, endPoint x: 757, endPoint y: 299, distance: 52.0
click at [759, 297] on input "https://www.instagram.com/digitalbrainstech" at bounding box center [784, 294] width 340 height 33
type input "https://www.instagram.com/digitalbrainstech"
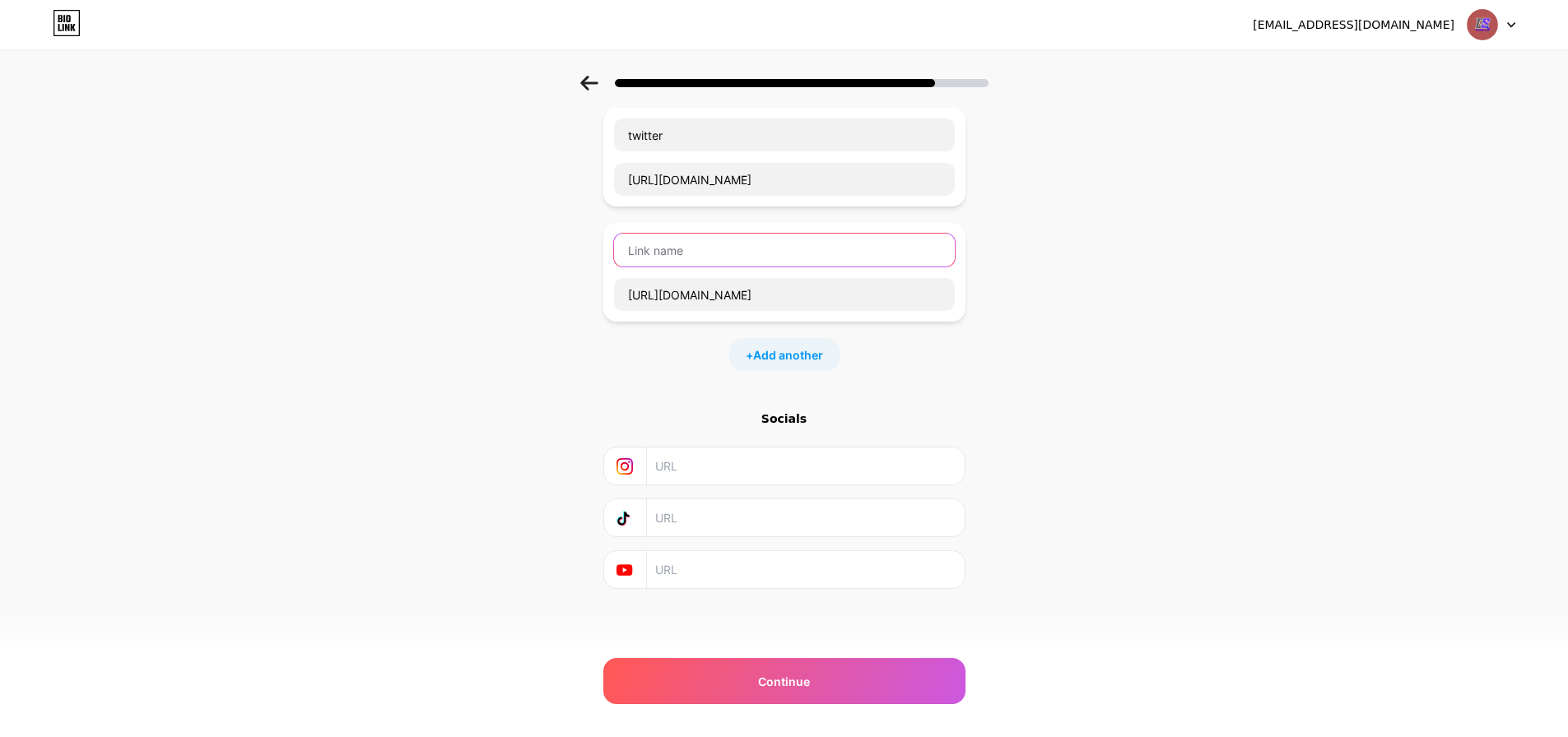
click at [720, 244] on input "text" at bounding box center [784, 250] width 340 height 33
paste input "instagram"
type input "instagram"
click at [678, 350] on div "+ Add another" at bounding box center [784, 354] width 362 height 33
click at [781, 351] on span "Add another" at bounding box center [788, 354] width 70 height 17
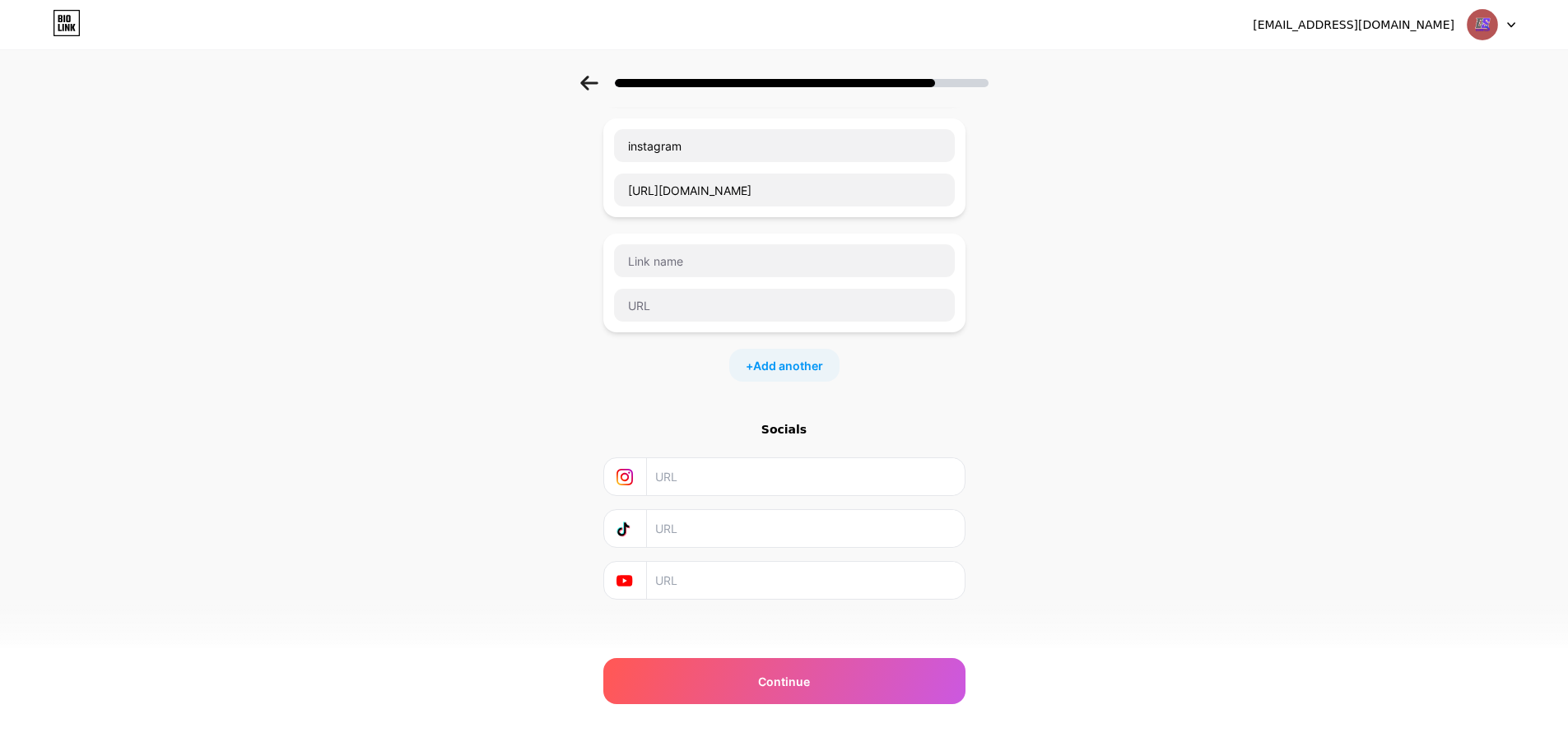
scroll to position [328, 0]
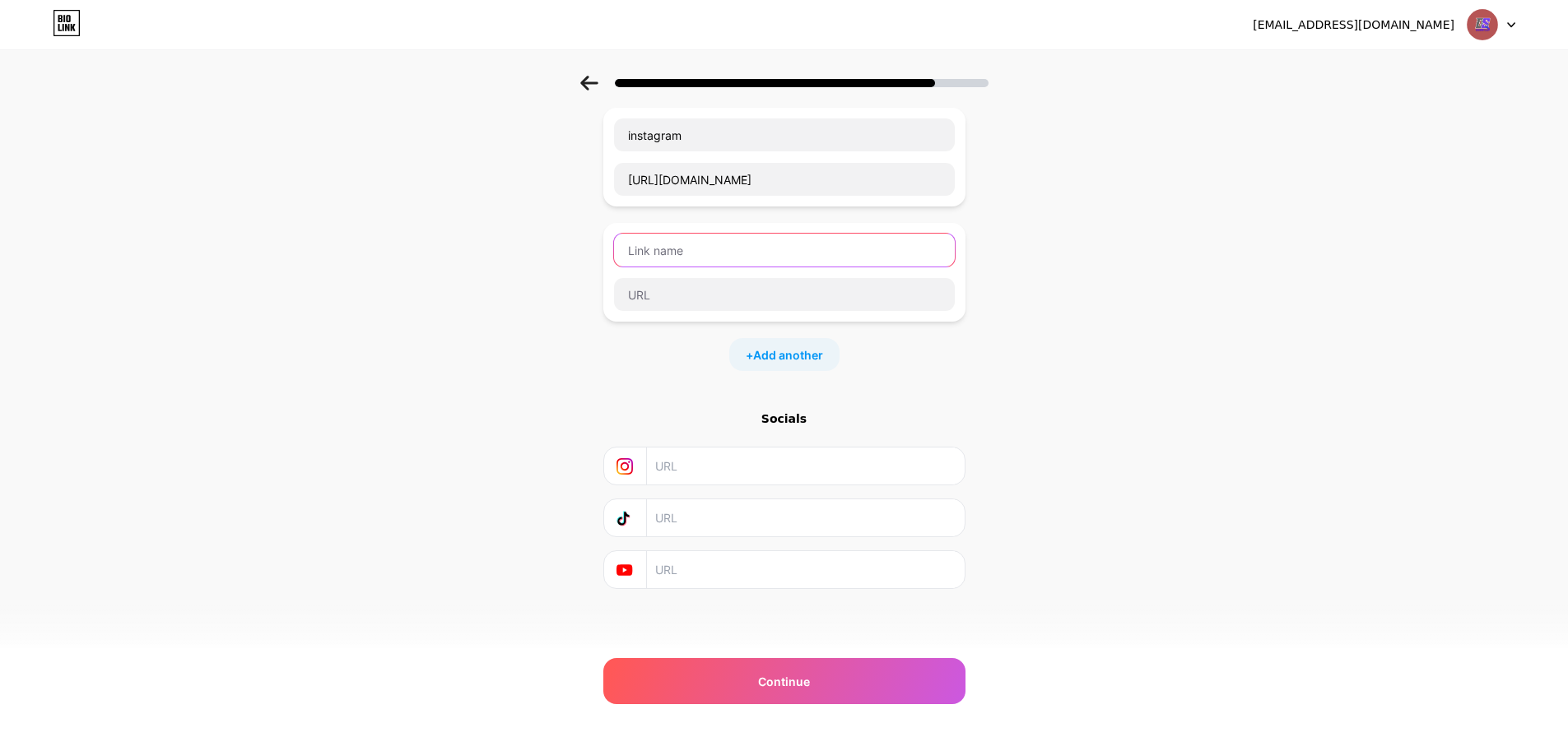
click at [680, 255] on input "text" at bounding box center [784, 250] width 340 height 33
paste input "https://ca.pinterest.com/digitalbrainsstech/"
type input "https://ca.pinterest.com/digitalbrainsstech/"
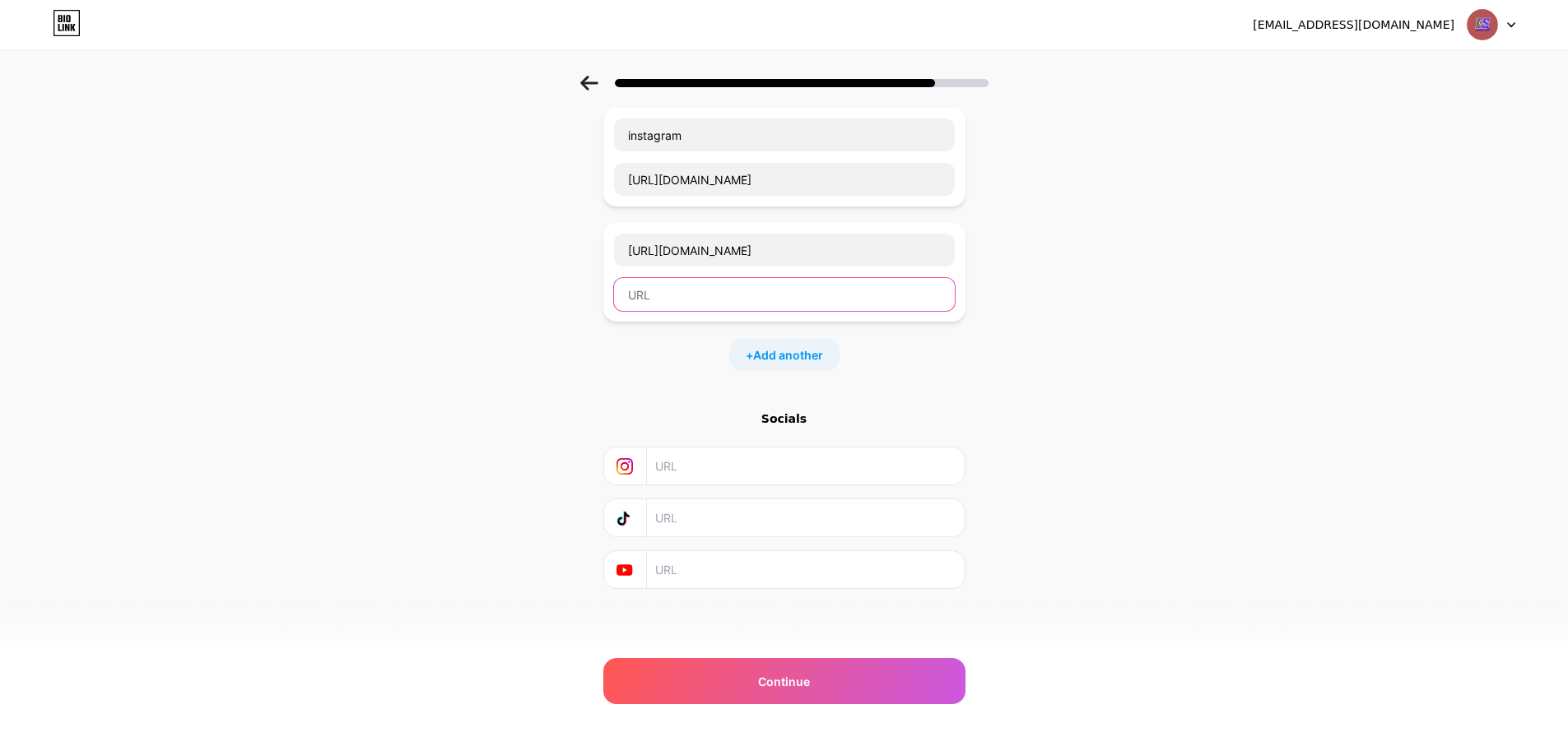
click at [659, 293] on input "text" at bounding box center [784, 294] width 340 height 33
paste input "https://ca.pinterest.com/digitalbrainsstech/"
type input "https://ca.pinterest.com/digitalbrainsstech/"
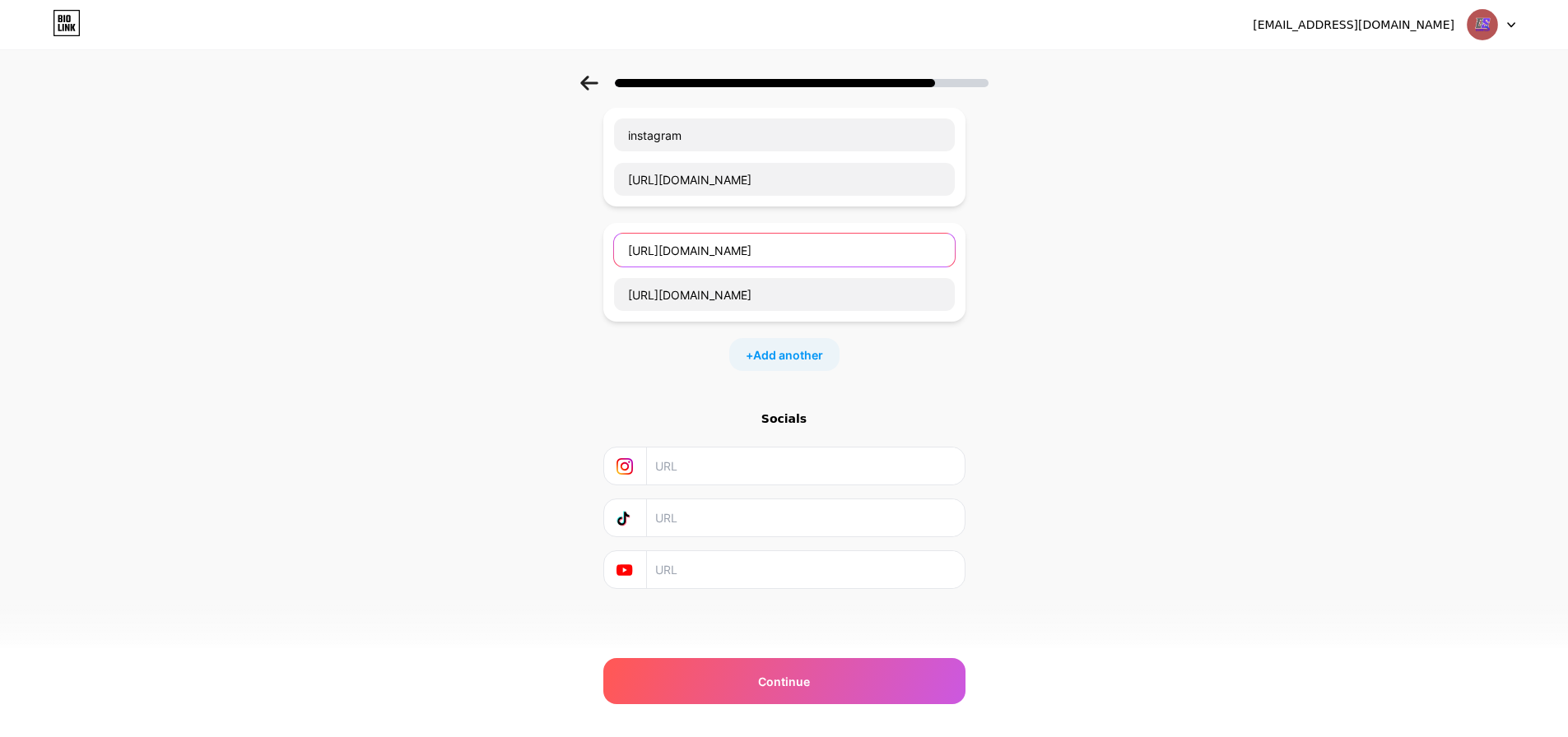
drag, startPoint x: 674, startPoint y: 252, endPoint x: 531, endPoint y: 263, distance: 143.4
click at [531, 263] on div "Start with a link Add anything you want your followers to see. facebook https:/…" at bounding box center [784, 209] width 1568 height 924
drag, startPoint x: 726, startPoint y: 254, endPoint x: 916, endPoint y: 258, distance: 190.0
click at [916, 258] on input "ca.pinterest.com/digitalbrainsstech/" at bounding box center [784, 250] width 340 height 33
type input "ca.pinterest.com"
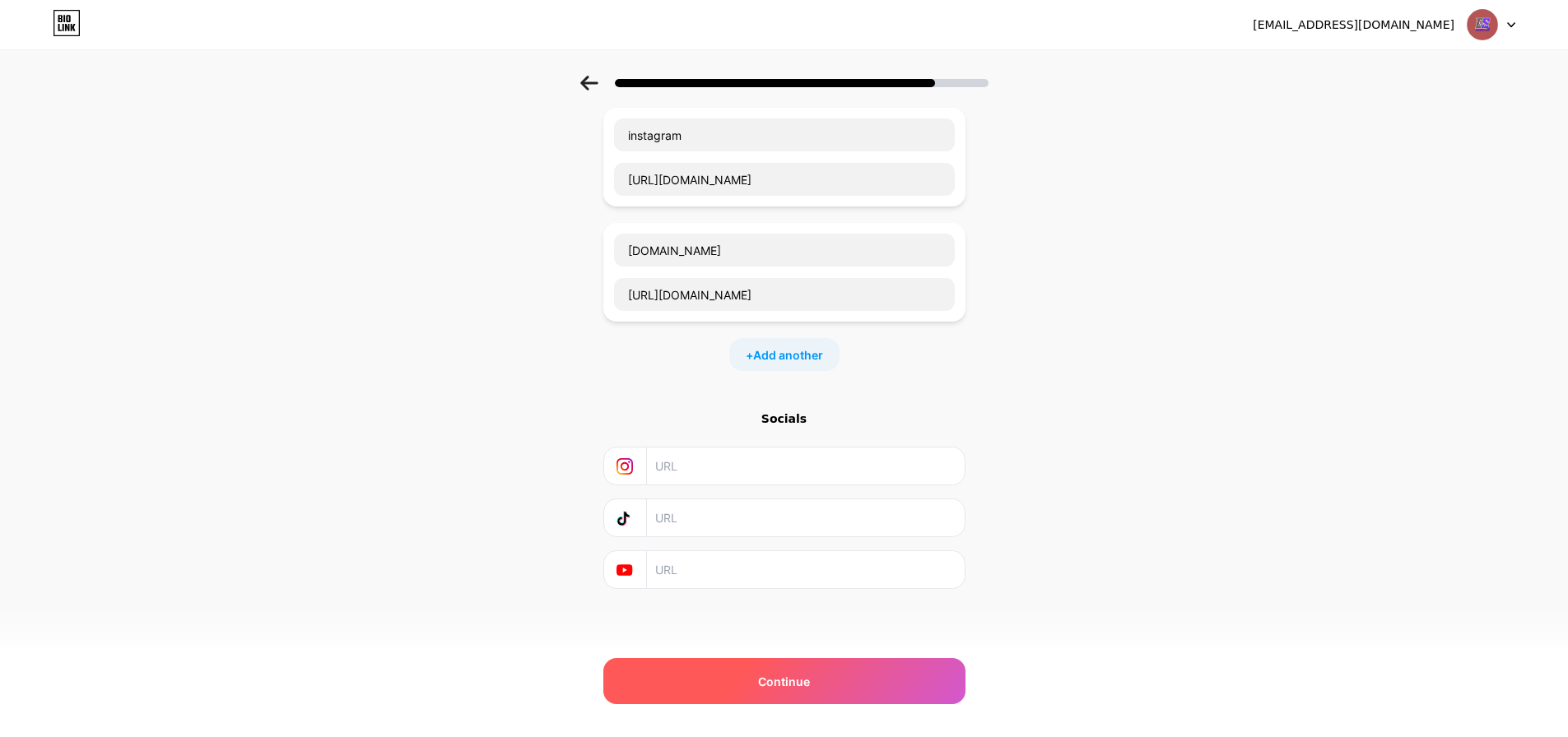
click at [824, 666] on div "Continue" at bounding box center [784, 681] width 362 height 46
click at [796, 682] on span "Continue" at bounding box center [784, 681] width 52 height 17
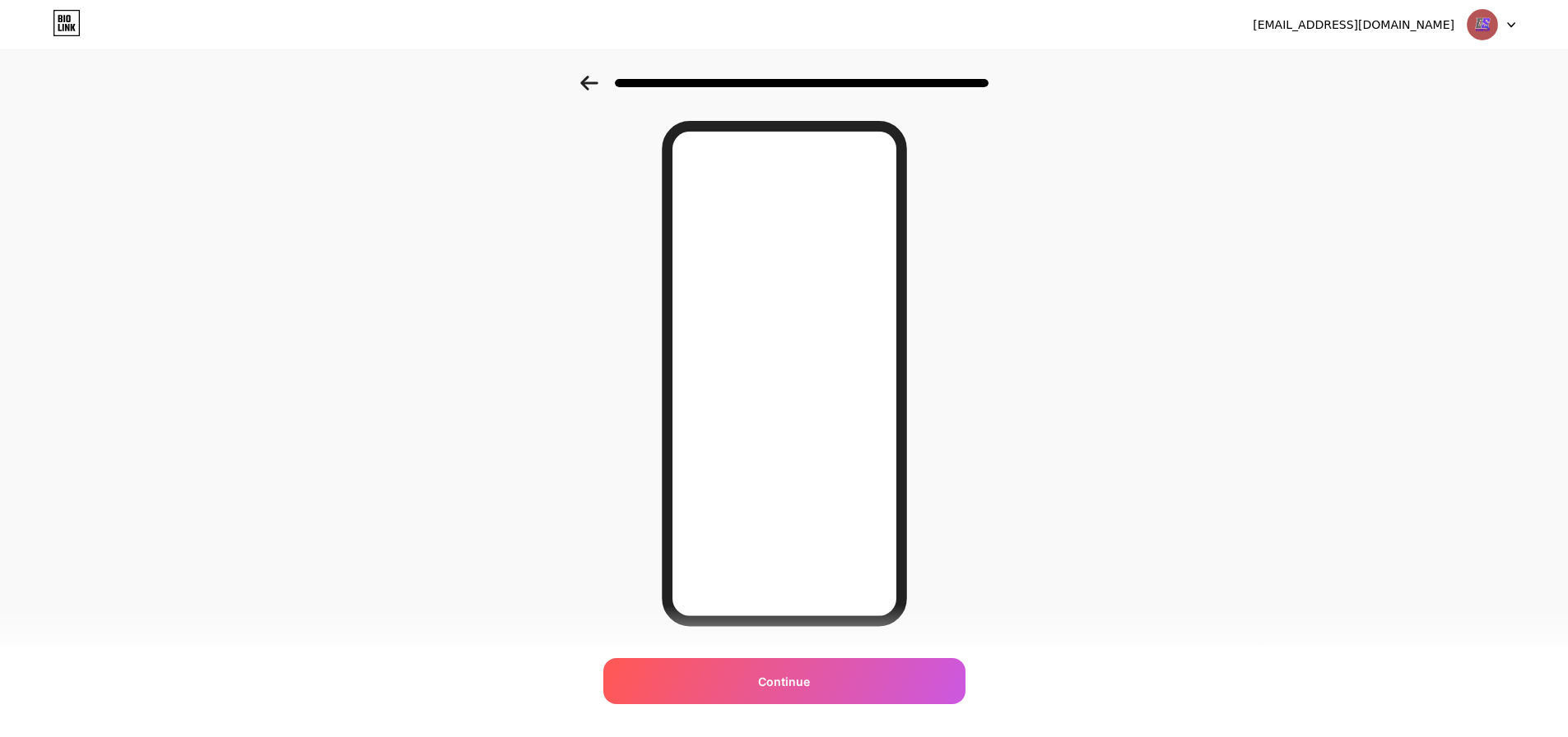
scroll to position [82, 0]
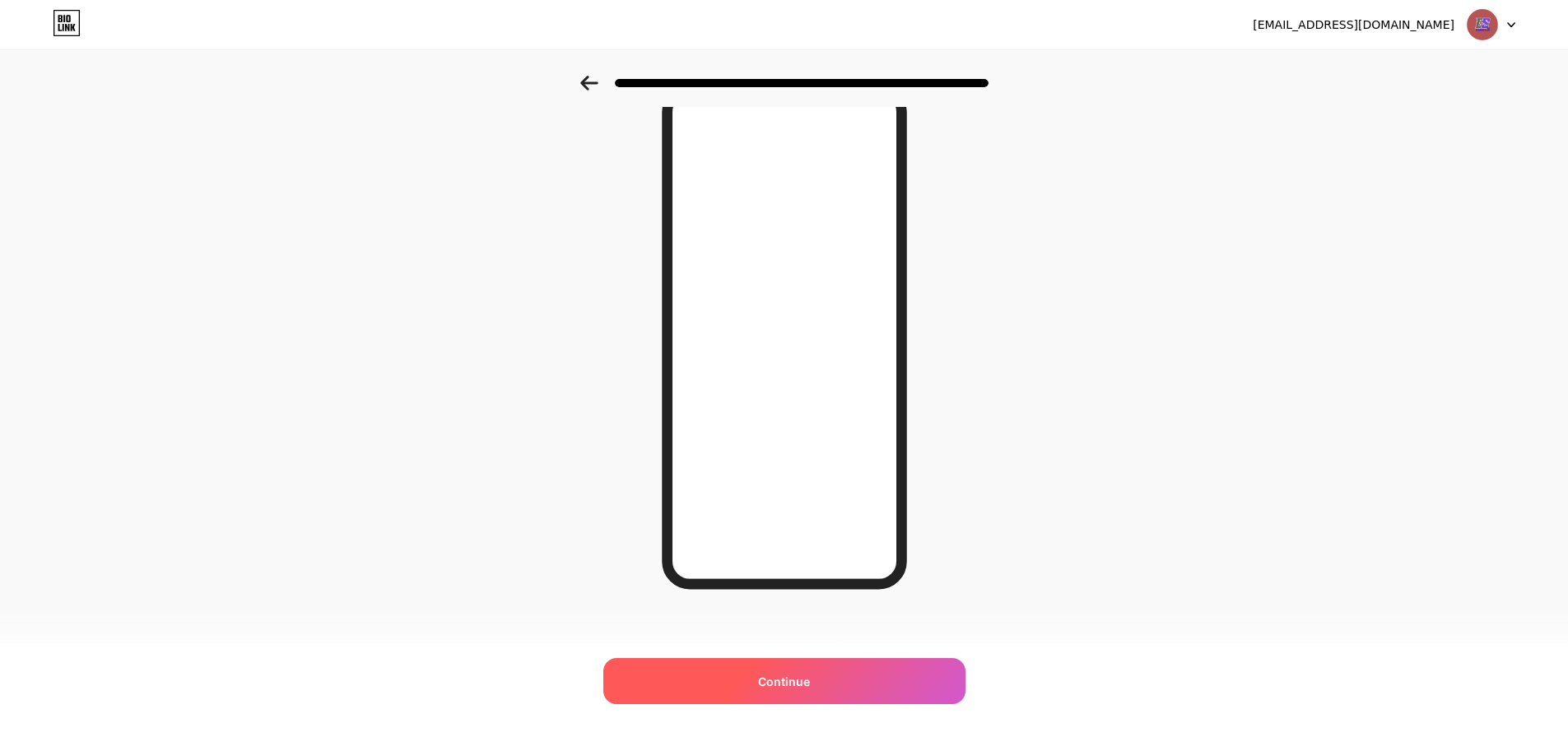
click at [775, 693] on div "Continue" at bounding box center [784, 681] width 362 height 46
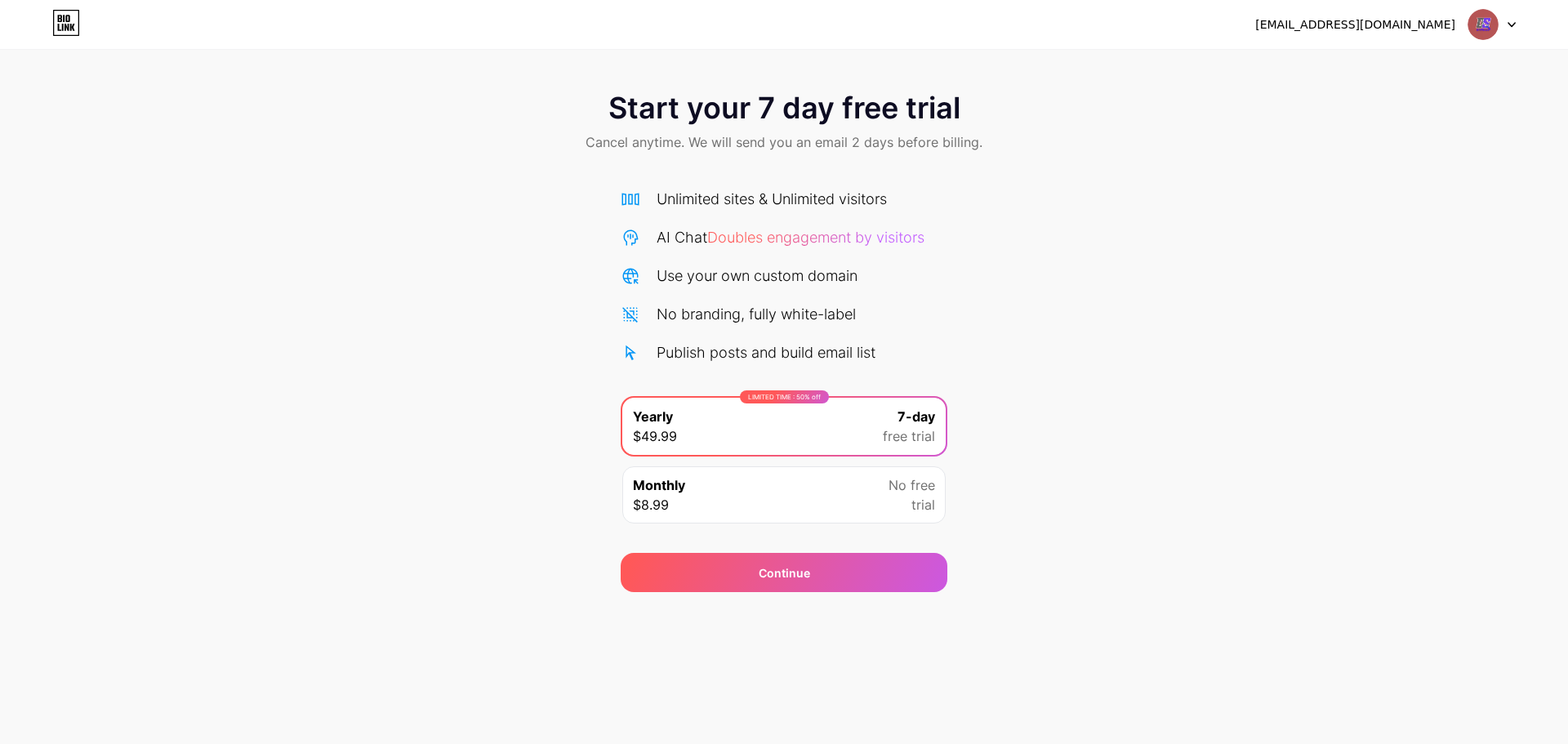
click at [1396, 17] on div "[EMAIL_ADDRESS][DOMAIN_NAME]" at bounding box center [1354, 25] width 200 height 17
click at [1426, 23] on div "[EMAIL_ADDRESS][DOMAIN_NAME]" at bounding box center [1354, 25] width 200 height 17
click at [1428, 23] on div "[EMAIL_ADDRESS][DOMAIN_NAME]" at bounding box center [1354, 25] width 200 height 17
click at [1506, 23] on div at bounding box center [1492, 25] width 47 height 30
click at [1402, 214] on div "Start your 7 day free trial Cancel anytime. We will send you an email 2 days be…" at bounding box center [784, 333] width 1568 height 517
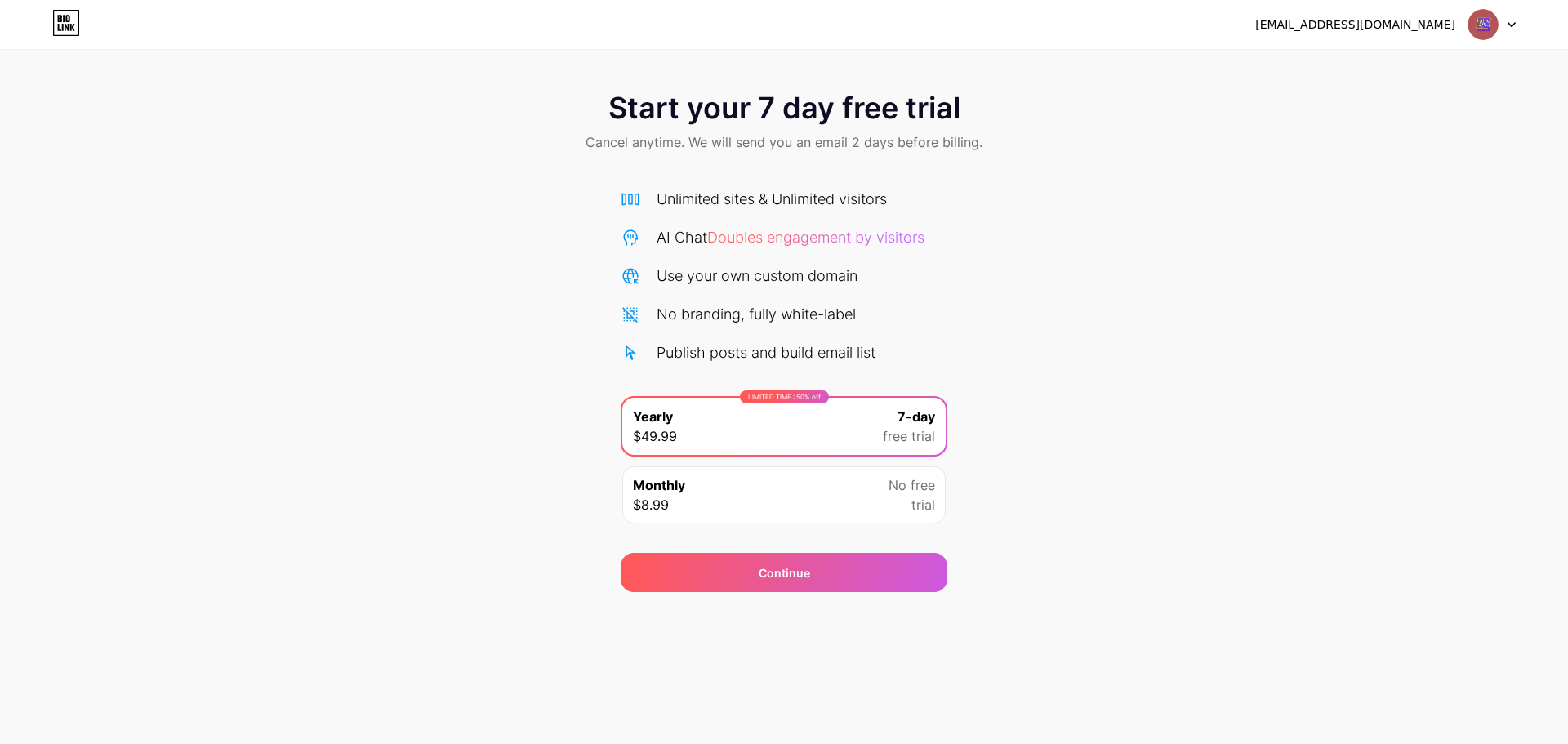
click at [1482, 22] on img at bounding box center [1483, 25] width 31 height 31
click at [1360, 71] on li "Logout" at bounding box center [1413, 67] width 203 height 44
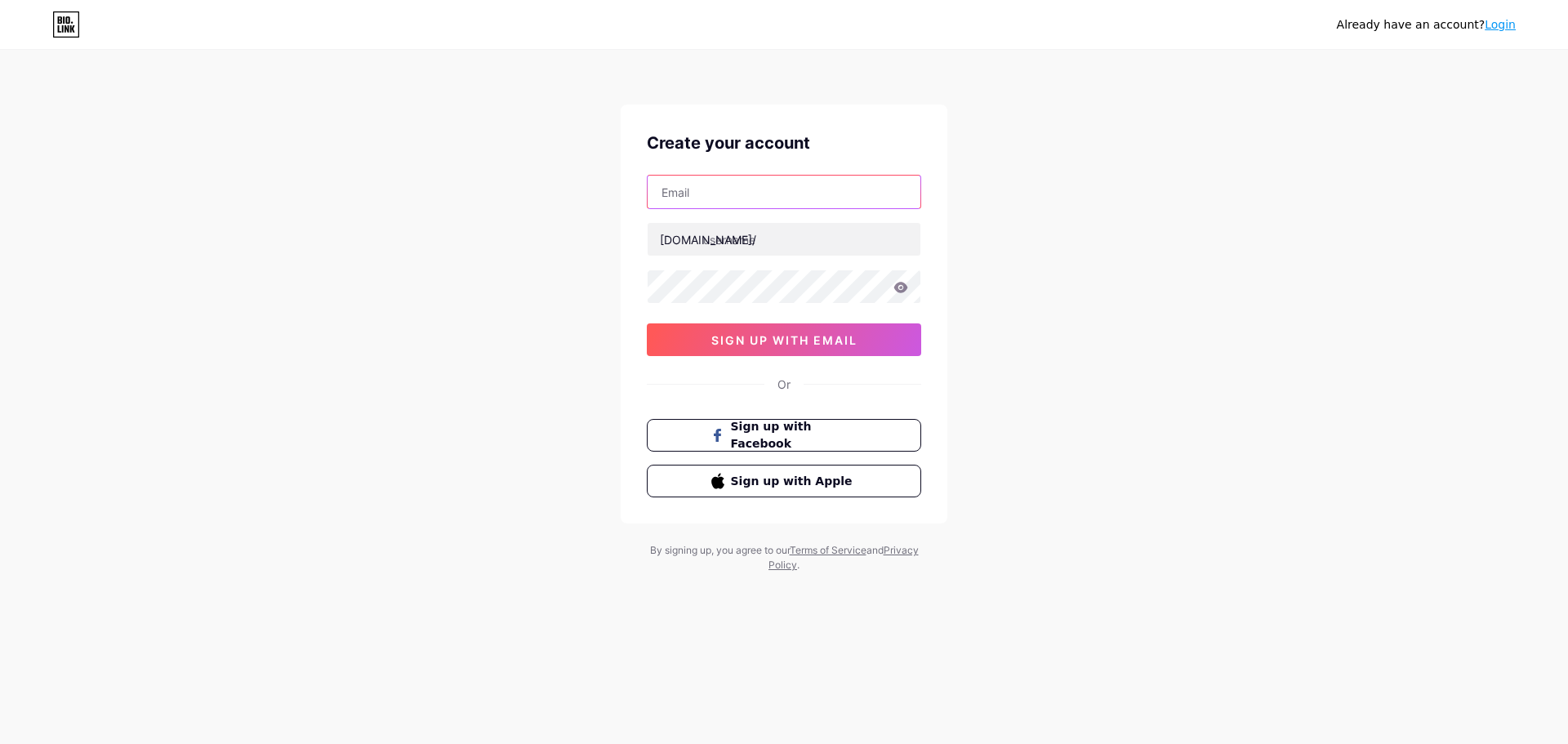
click at [756, 185] on input "text" at bounding box center [784, 191] width 273 height 32
type input "[EMAIL_ADDRESS][DOMAIN_NAME]"
click at [771, 242] on input "text" at bounding box center [784, 238] width 273 height 32
click at [773, 247] on input "text" at bounding box center [784, 238] width 273 height 32
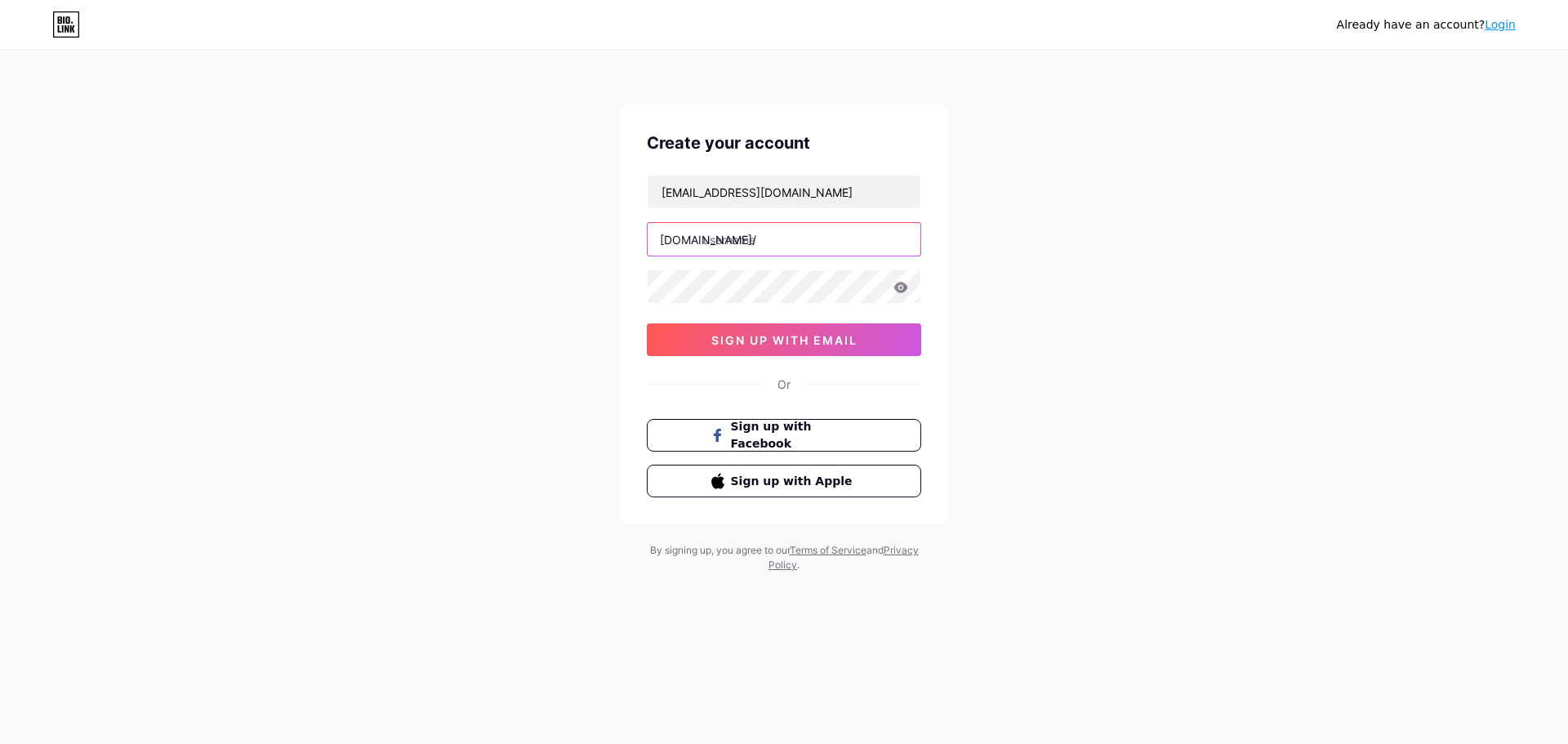
paste input "daskills"
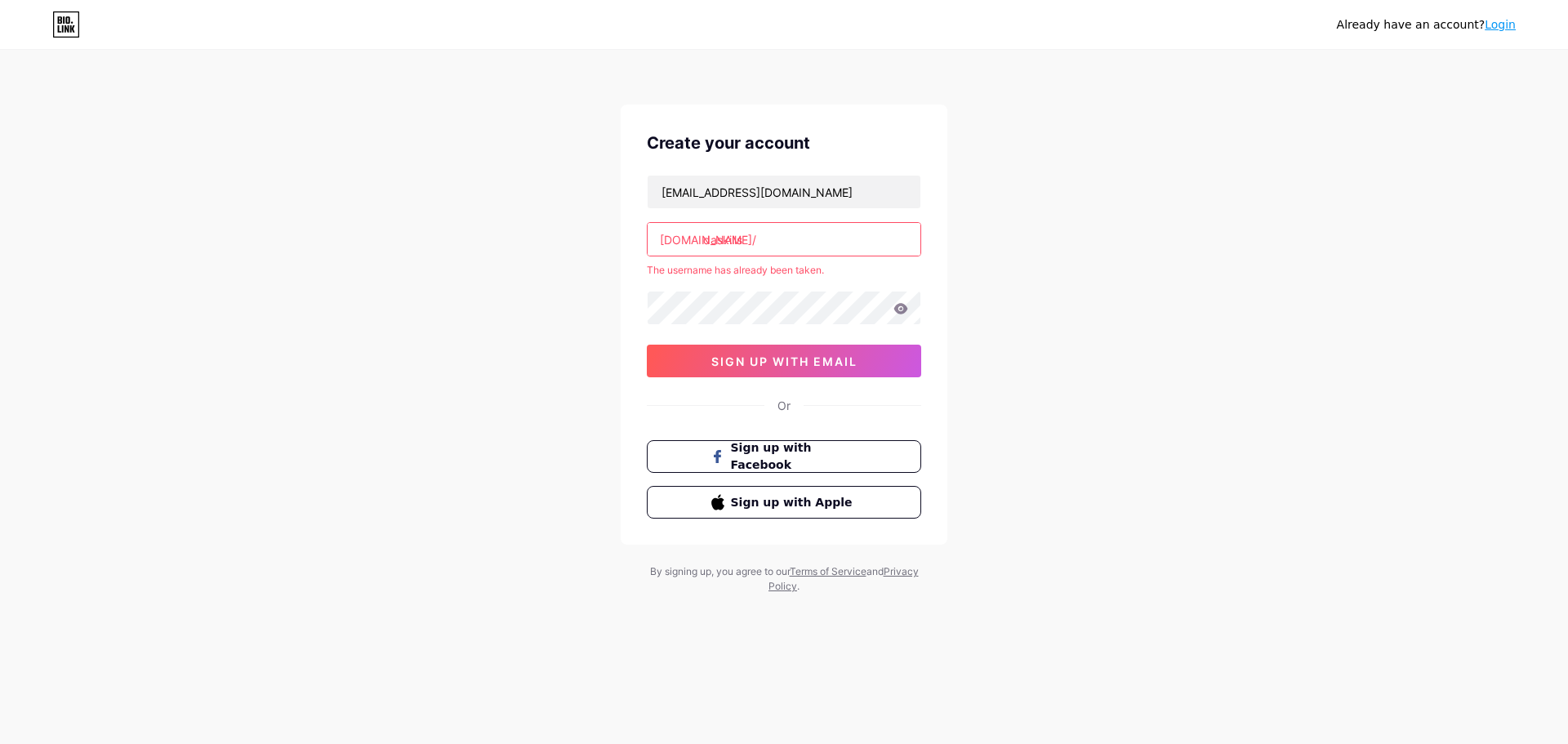
type input "daskills"
click at [670, 286] on div "[EMAIL_ADDRESS][DOMAIN_NAME] [DOMAIN_NAME]/ daskills The username has already b…" at bounding box center [784, 277] width 275 height 203
click at [745, 246] on input "daskills" at bounding box center [784, 238] width 273 height 32
click at [1496, 34] on div "Already have an account? Login" at bounding box center [1426, 25] width 179 height 27
click at [1504, 22] on link "Login" at bounding box center [1500, 24] width 31 height 13
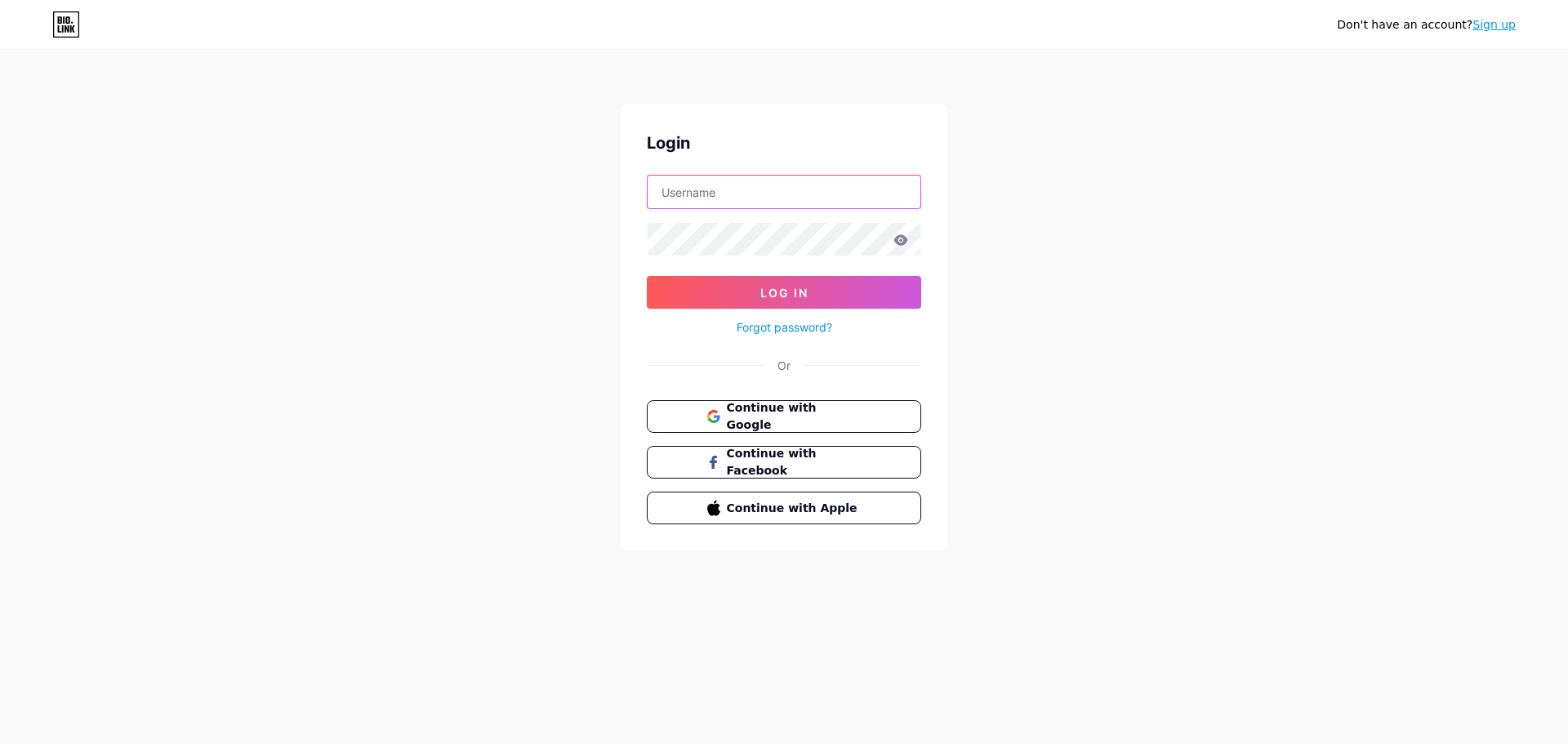
click at [747, 186] on input "text" at bounding box center [784, 191] width 273 height 32
paste input "daskills"
type input "daskills"
click at [711, 292] on button "Log In" at bounding box center [784, 291] width 275 height 32
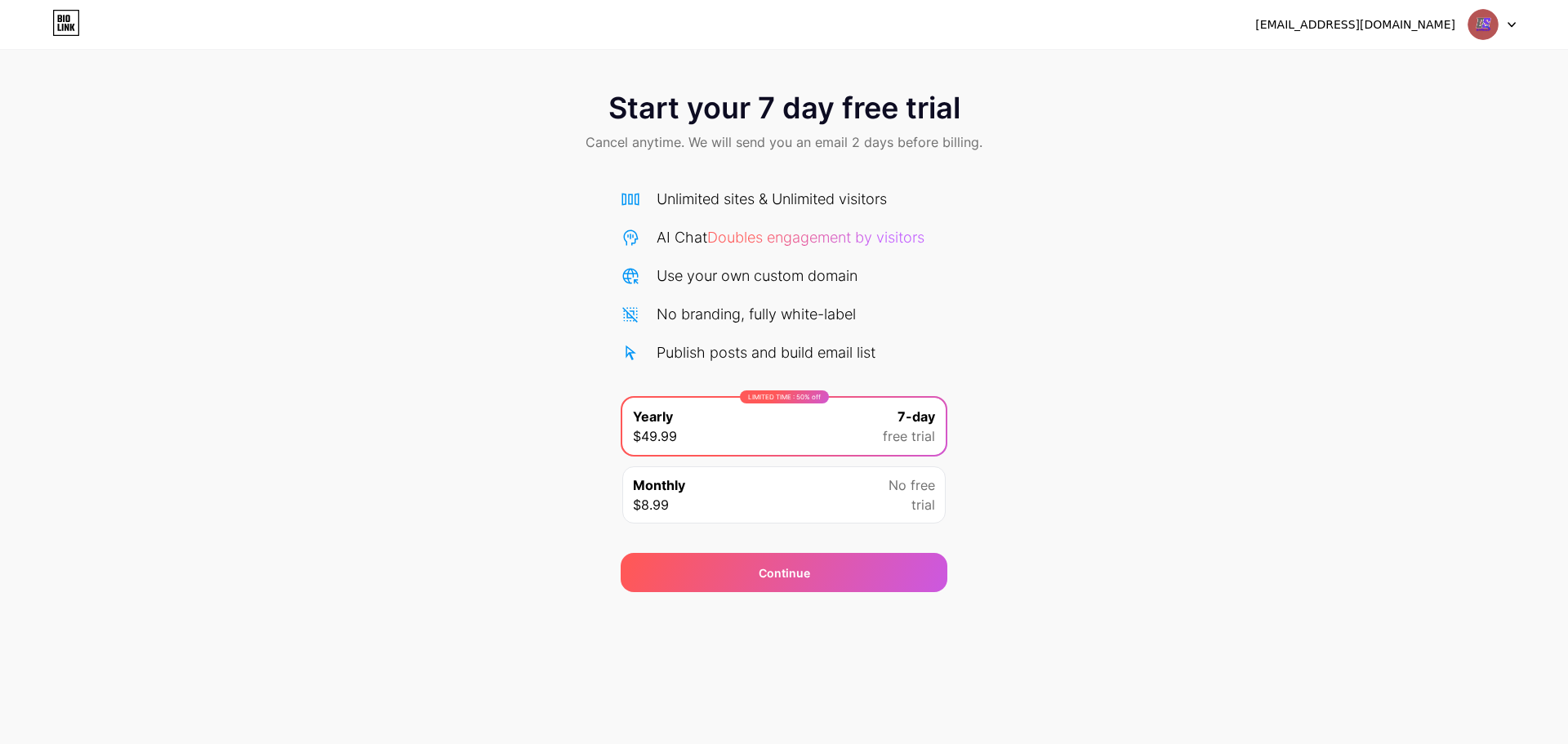
click at [1396, 18] on div "[EMAIL_ADDRESS][DOMAIN_NAME]" at bounding box center [1354, 25] width 200 height 17
click at [1396, 19] on div "[EMAIL_ADDRESS][DOMAIN_NAME]" at bounding box center [1354, 25] width 200 height 17
click at [1398, 19] on div "[EMAIL_ADDRESS][DOMAIN_NAME]" at bounding box center [1354, 25] width 200 height 17
click at [1510, 18] on div at bounding box center [1492, 25] width 47 height 30
click at [1120, 269] on div "Start your 7 day free trial Cancel anytime. We will send you an email 2 days be…" at bounding box center [784, 333] width 1568 height 517
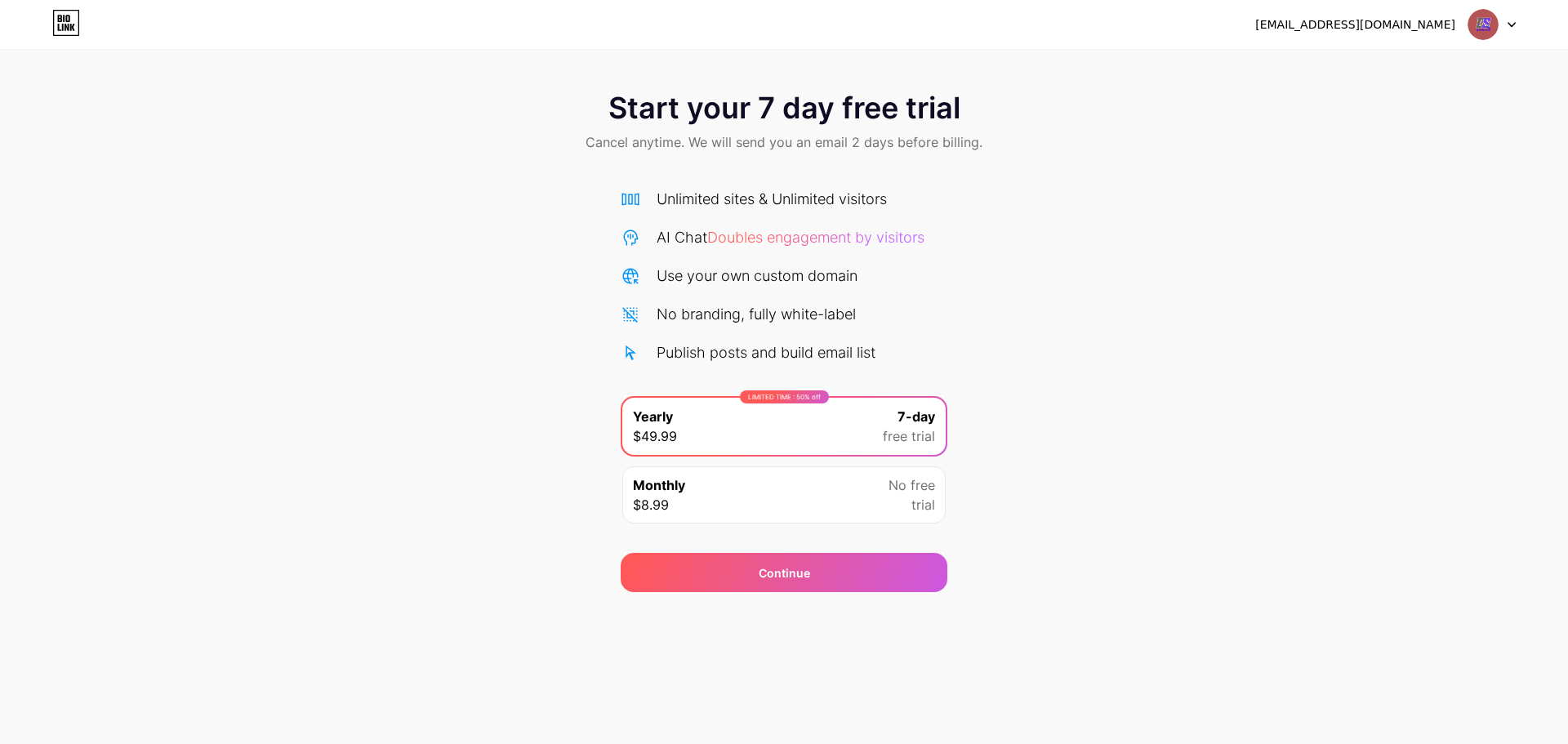
click at [60, 22] on icon at bounding box center [60, 18] width 4 height 7
click at [1425, 24] on div "[EMAIL_ADDRESS][DOMAIN_NAME]" at bounding box center [1354, 25] width 200 height 17
